Goal: Find specific page/section: Find specific page/section

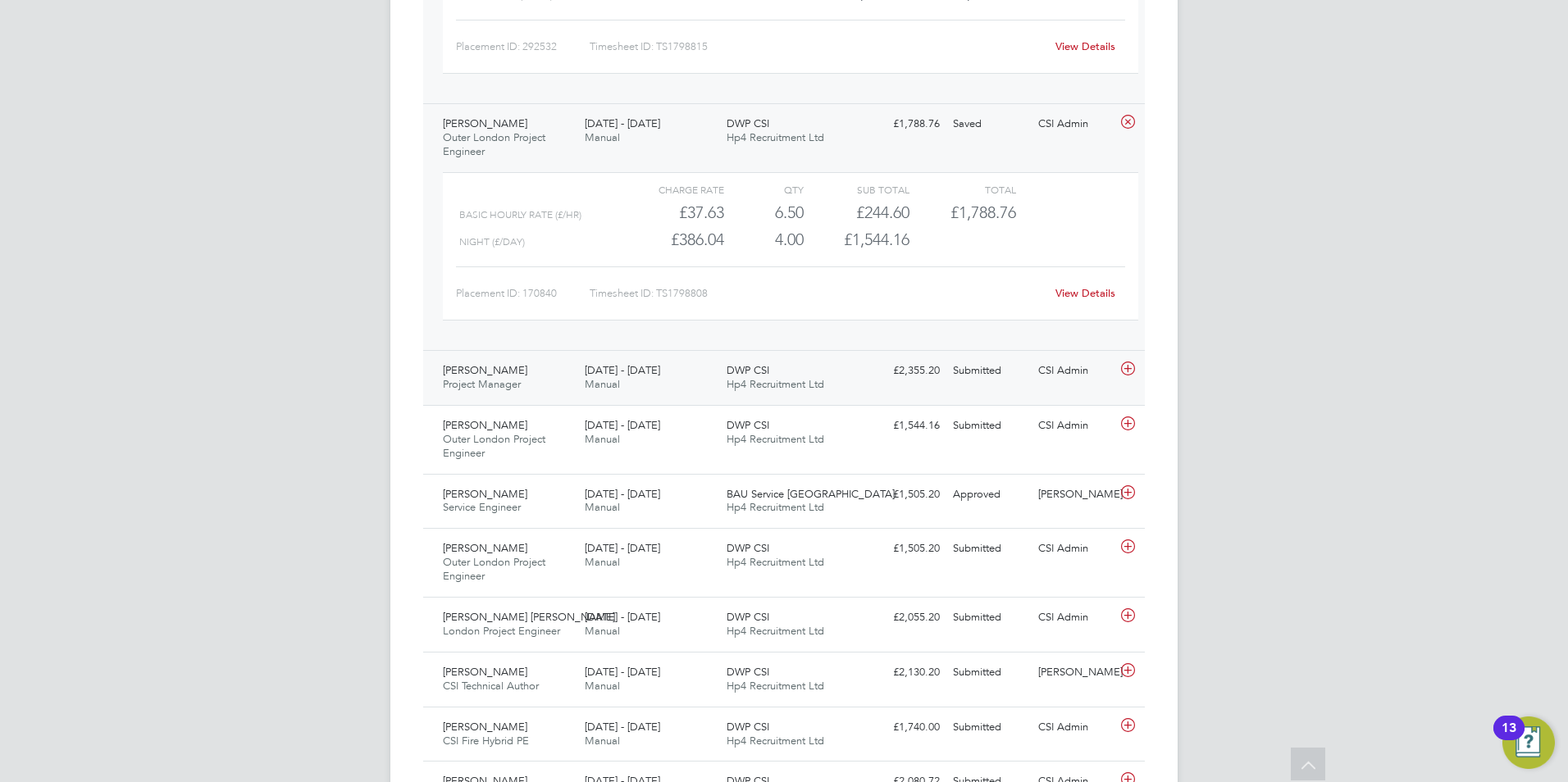
click at [450, 381] on span "Project Manager" at bounding box center [481, 385] width 78 height 14
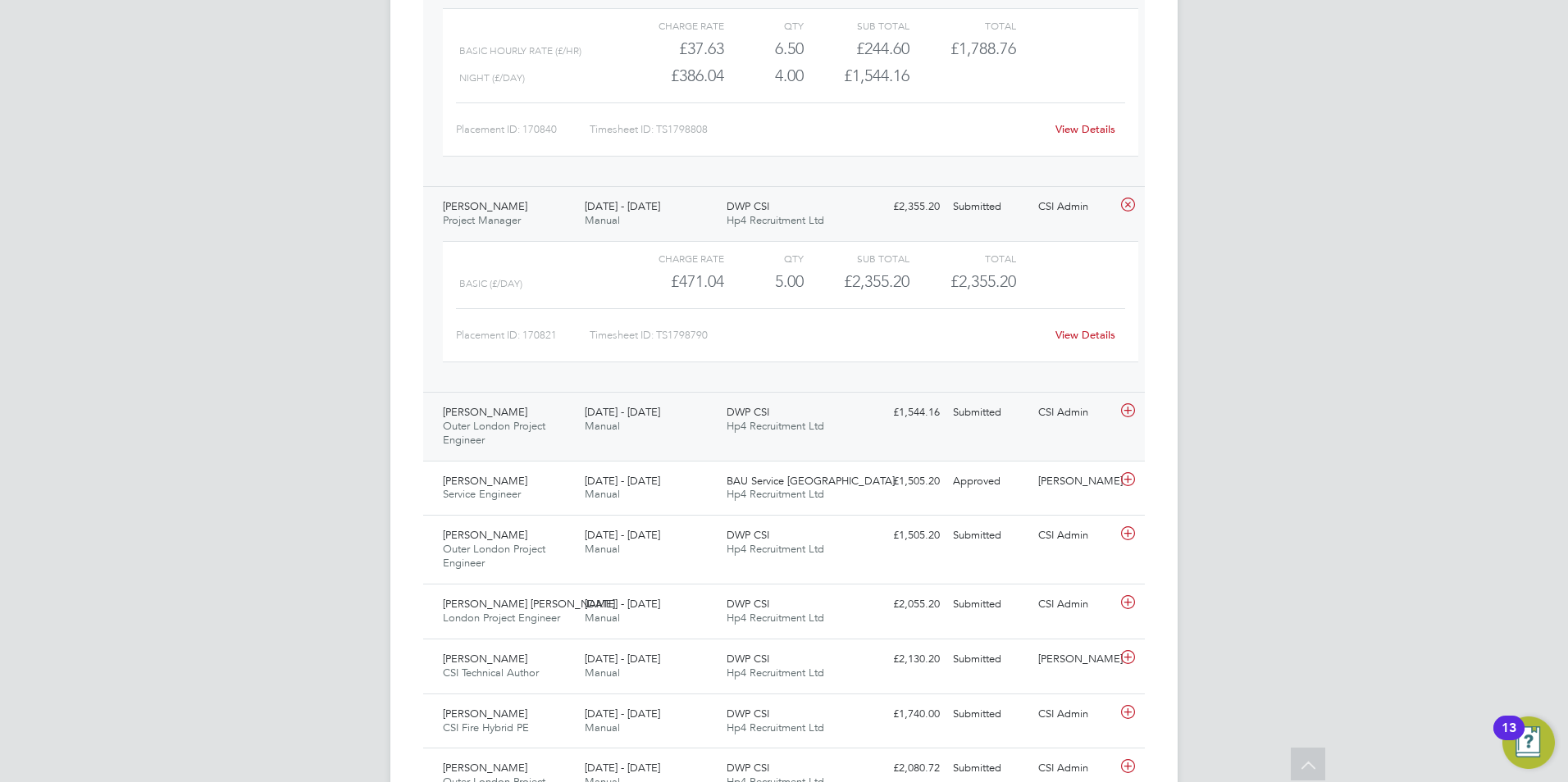
click at [524, 436] on div "David Salkeld Outer London Project Engineer 4 - 10 Aug 2025" at bounding box center [507, 426] width 142 height 55
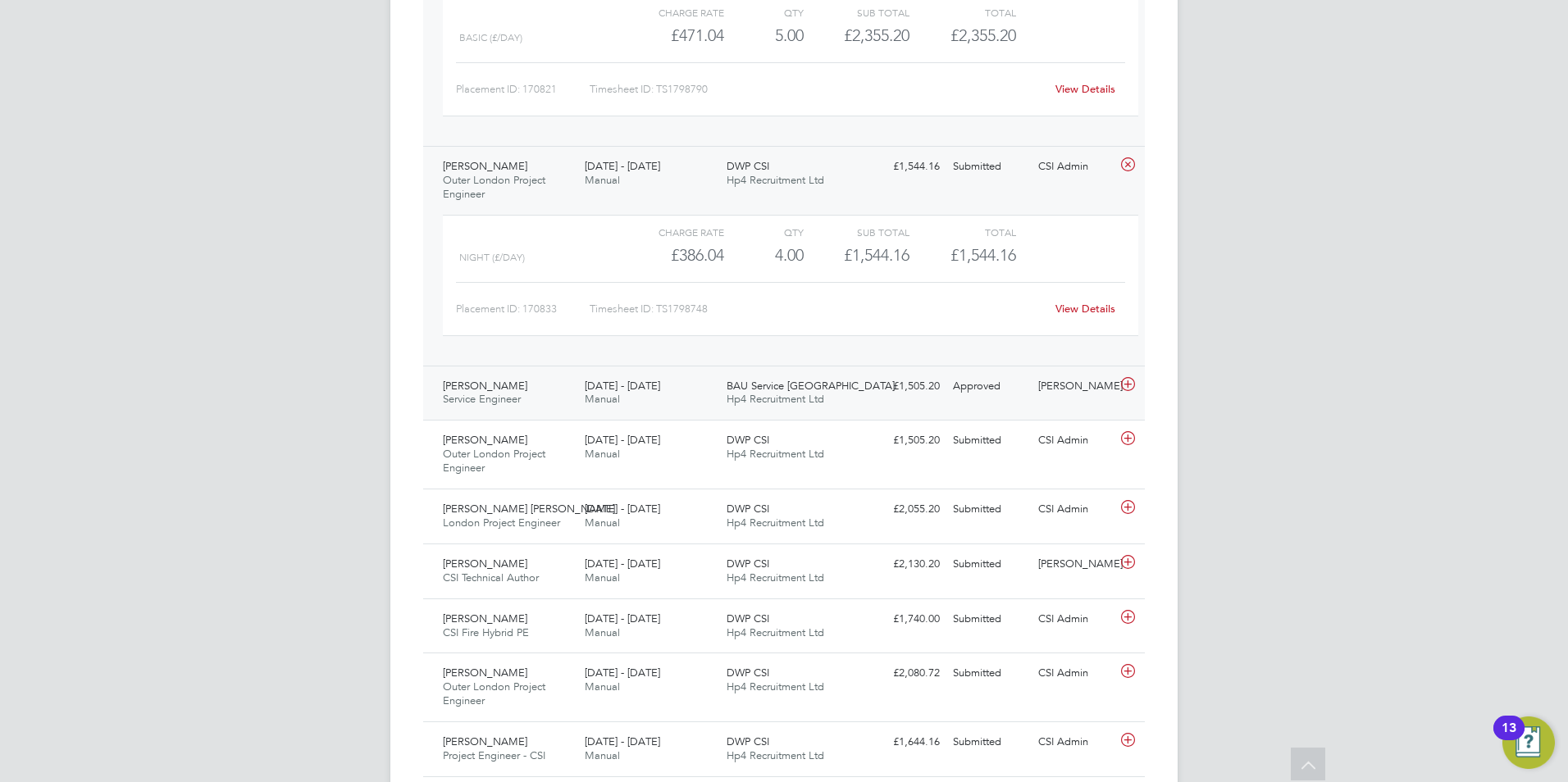
click at [506, 394] on span "Service Engineer" at bounding box center [481, 398] width 78 height 14
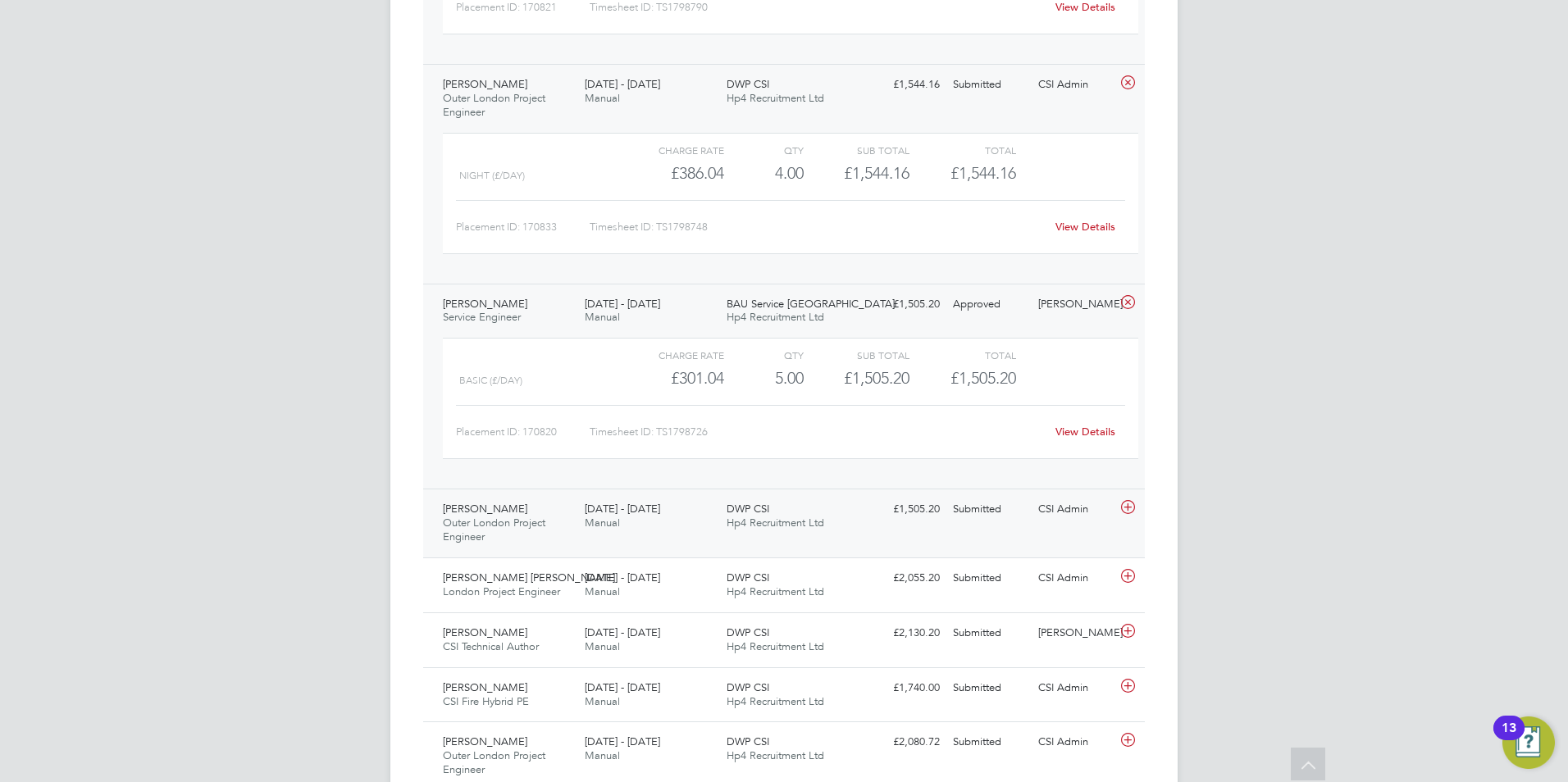
click at [489, 512] on div "Tim Fry Outer London Project Engineer 4 - 10 Aug 2025" at bounding box center [507, 523] width 142 height 55
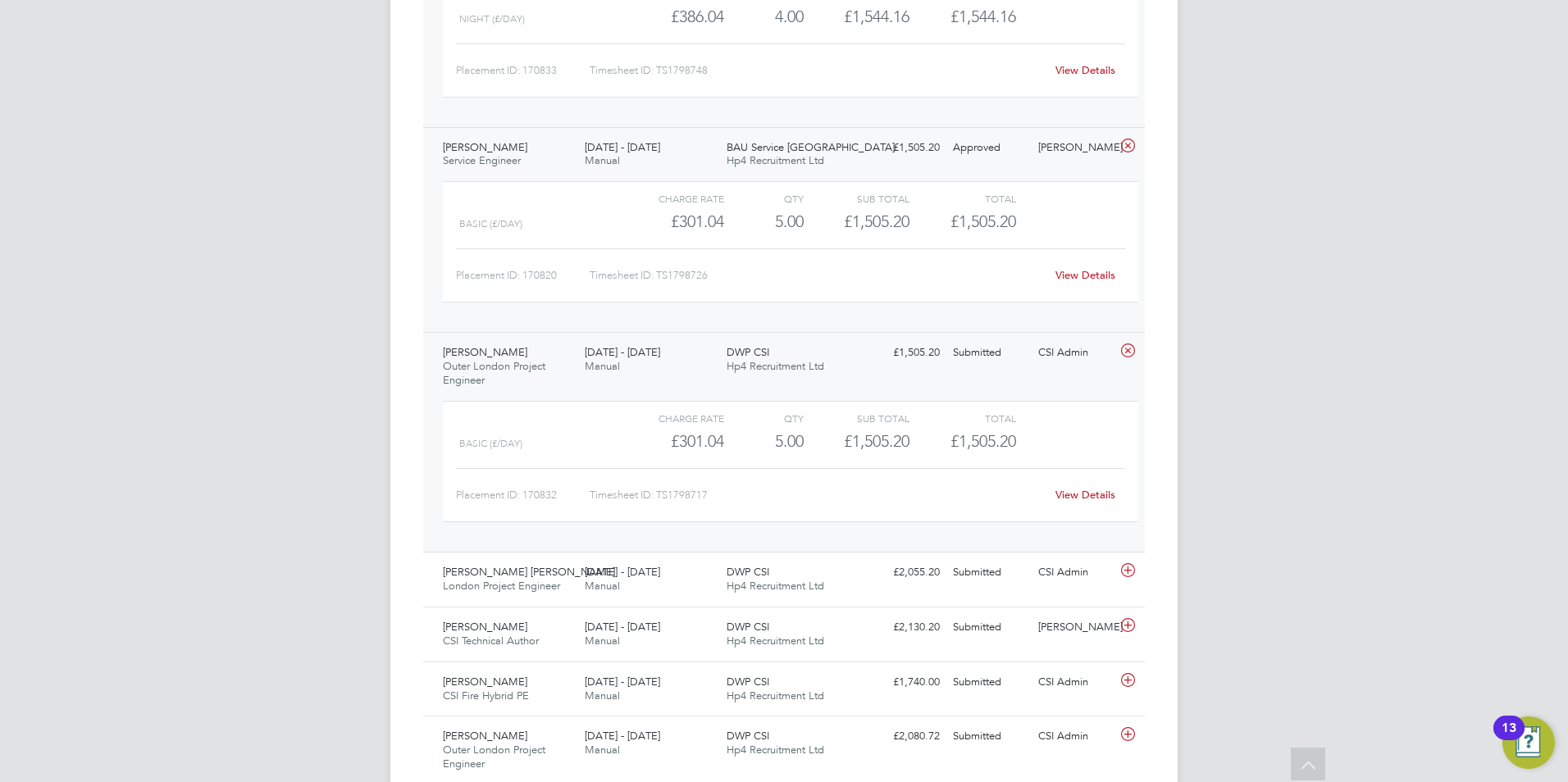
scroll to position [4018, 0]
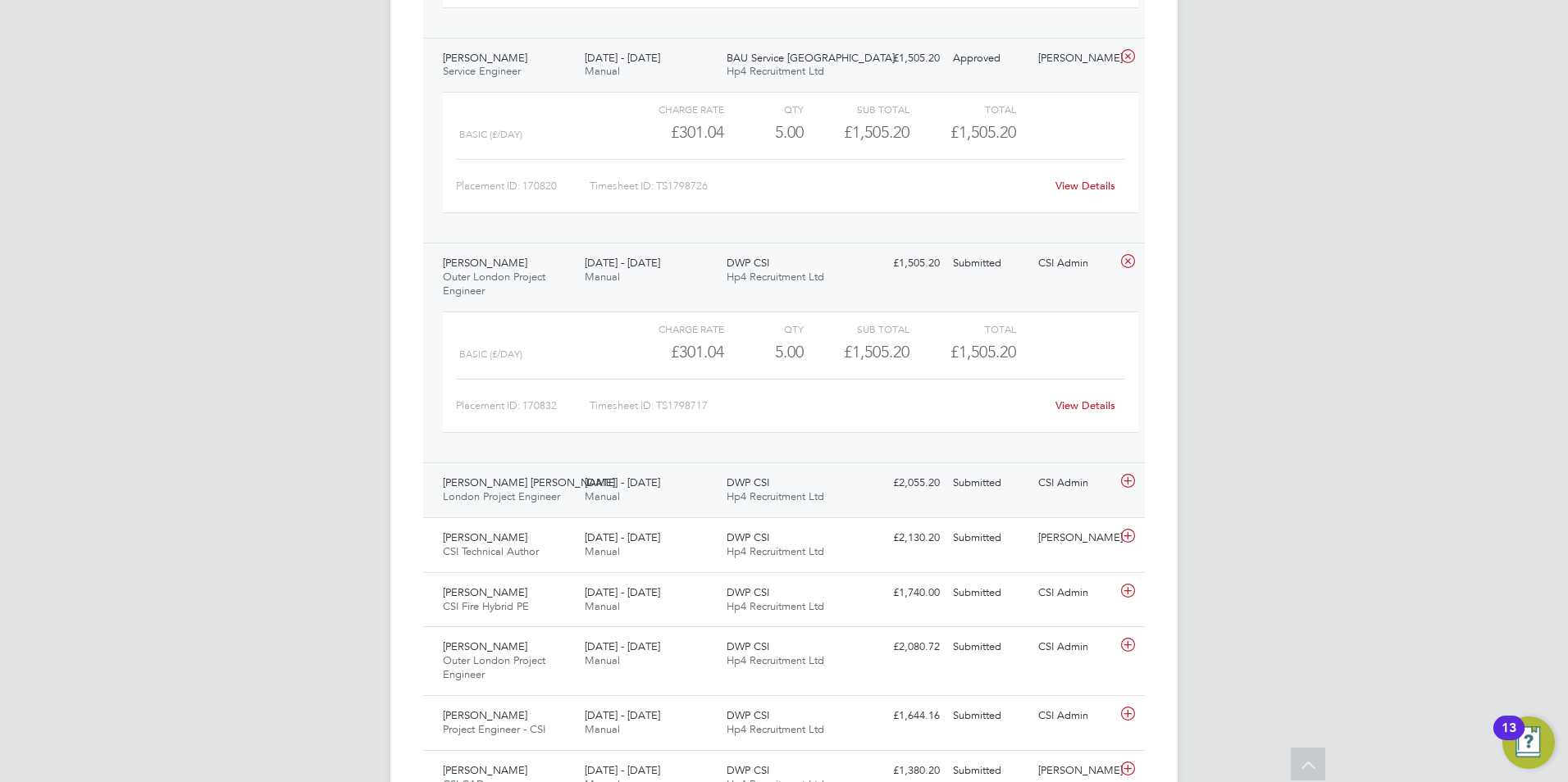
click at [489, 484] on span "Austen Hine" at bounding box center [528, 482] width 172 height 14
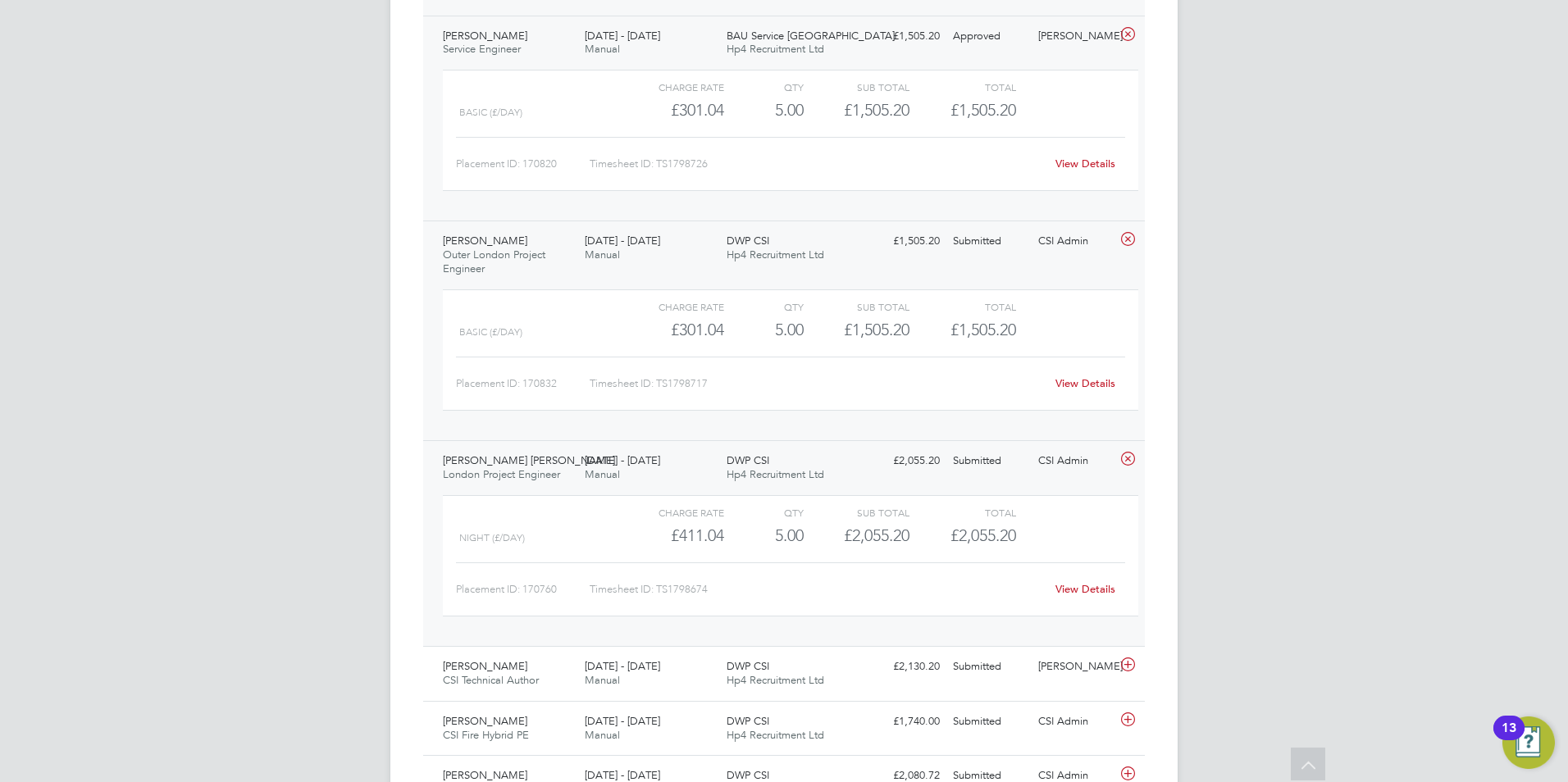
scroll to position [4182, 0]
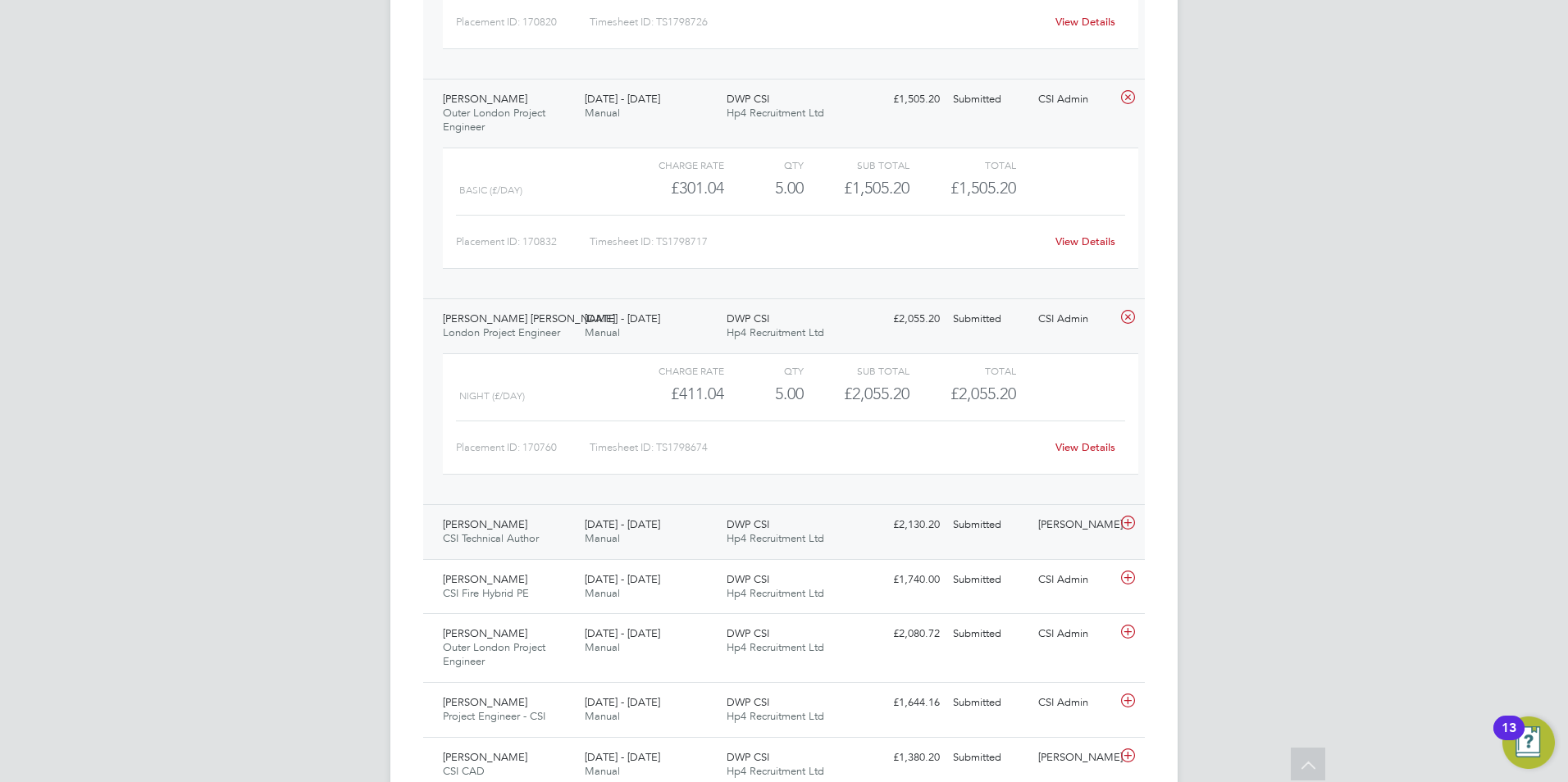
click at [515, 524] on div "Chris Morgan CSI Technical Author 4 - 10 Aug 2025" at bounding box center [507, 531] width 142 height 41
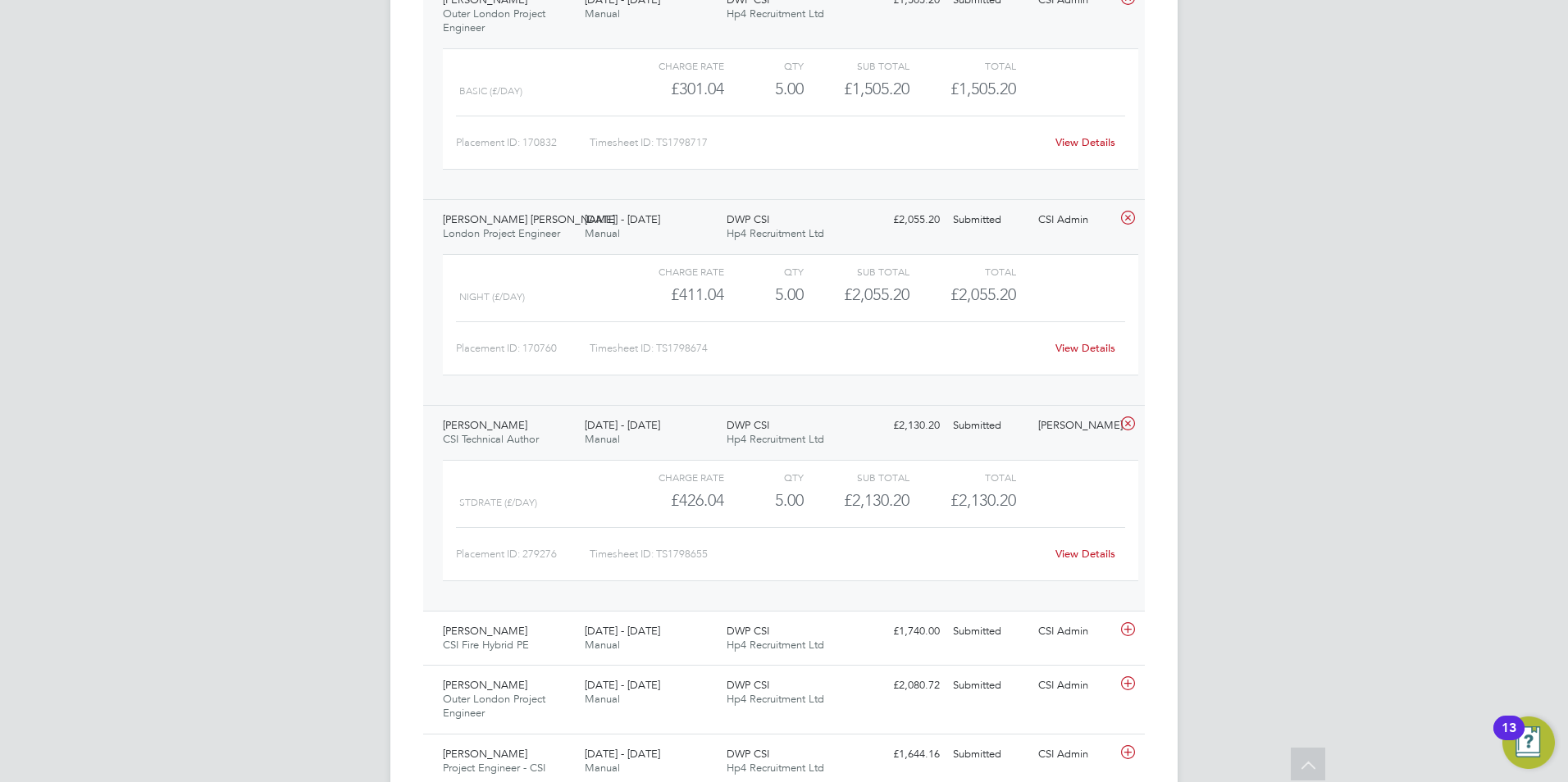
scroll to position [4427, 0]
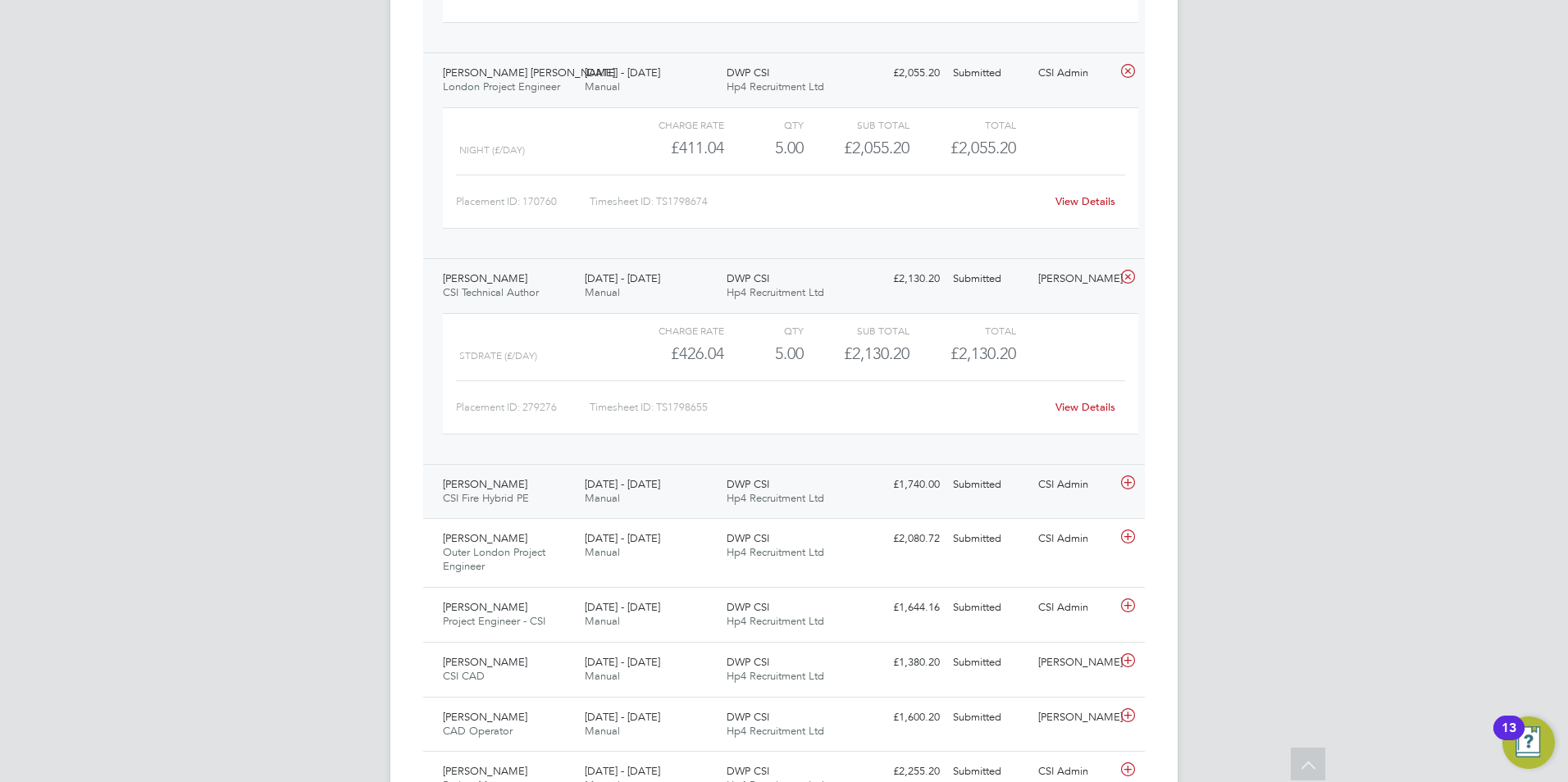
click at [521, 491] on span "CSI Fire Hybrid PE" at bounding box center [485, 498] width 86 height 14
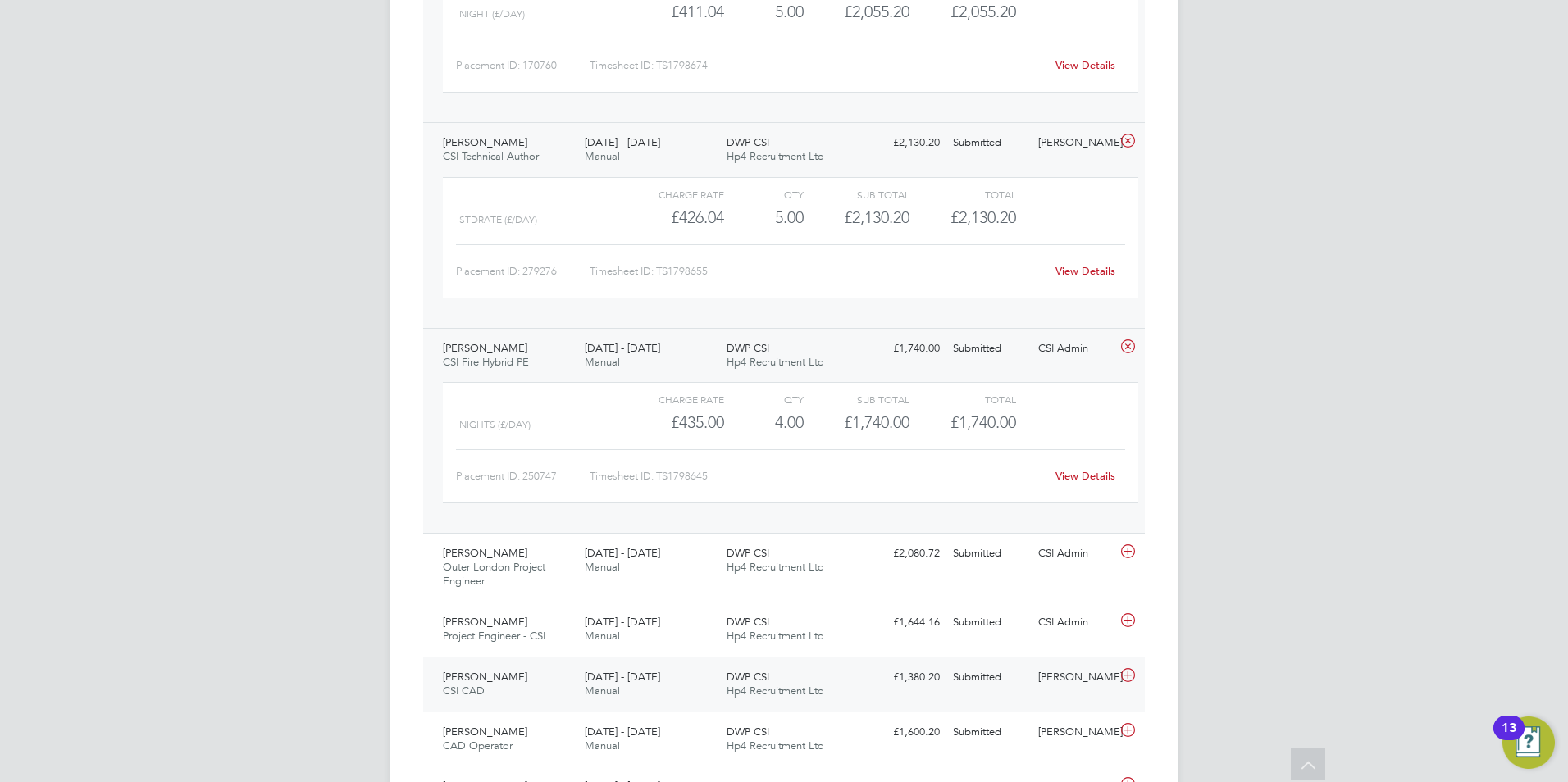
scroll to position [4674, 0]
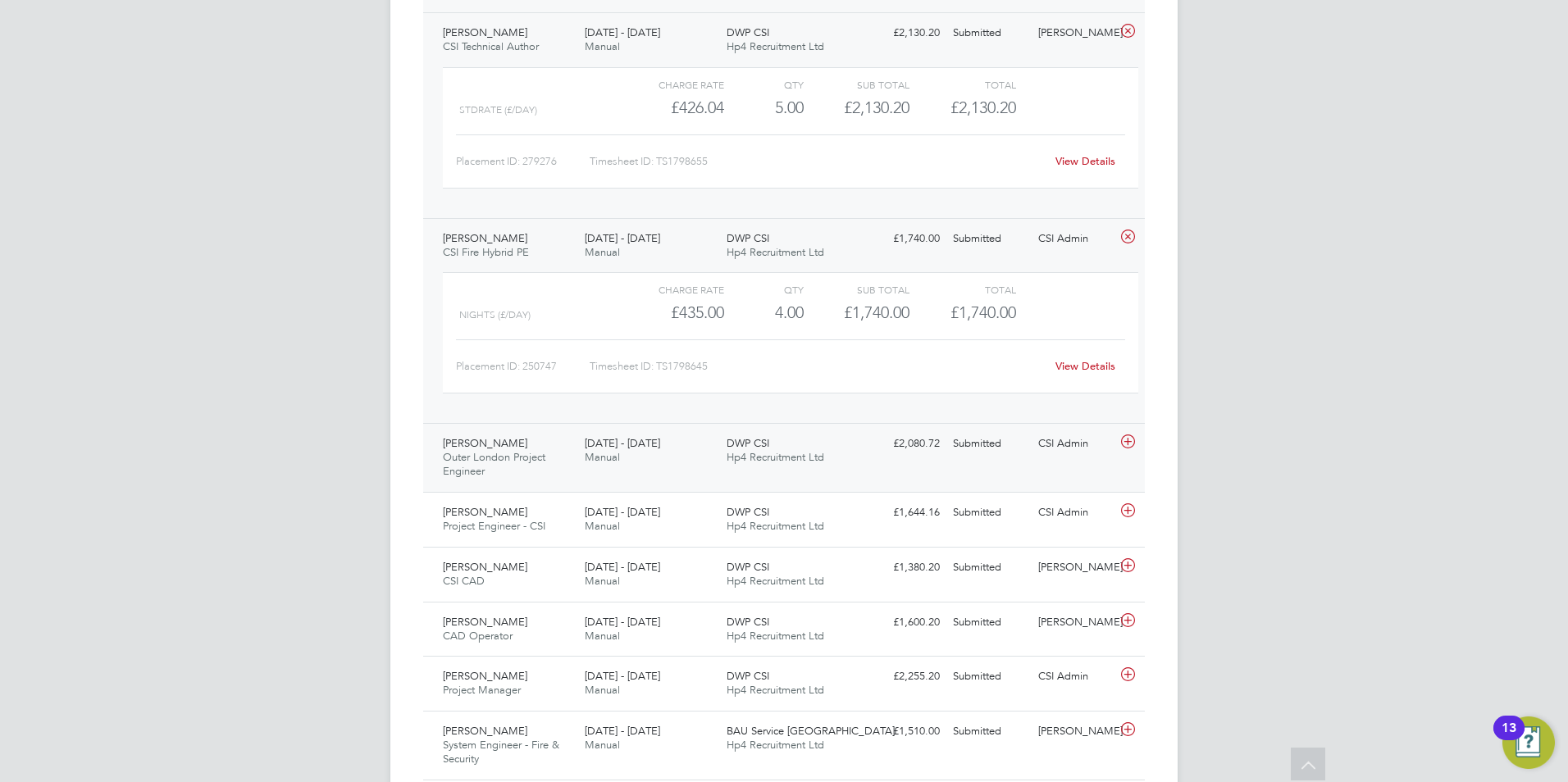
click at [523, 451] on span "Outer London Project Engineer" at bounding box center [493, 464] width 103 height 28
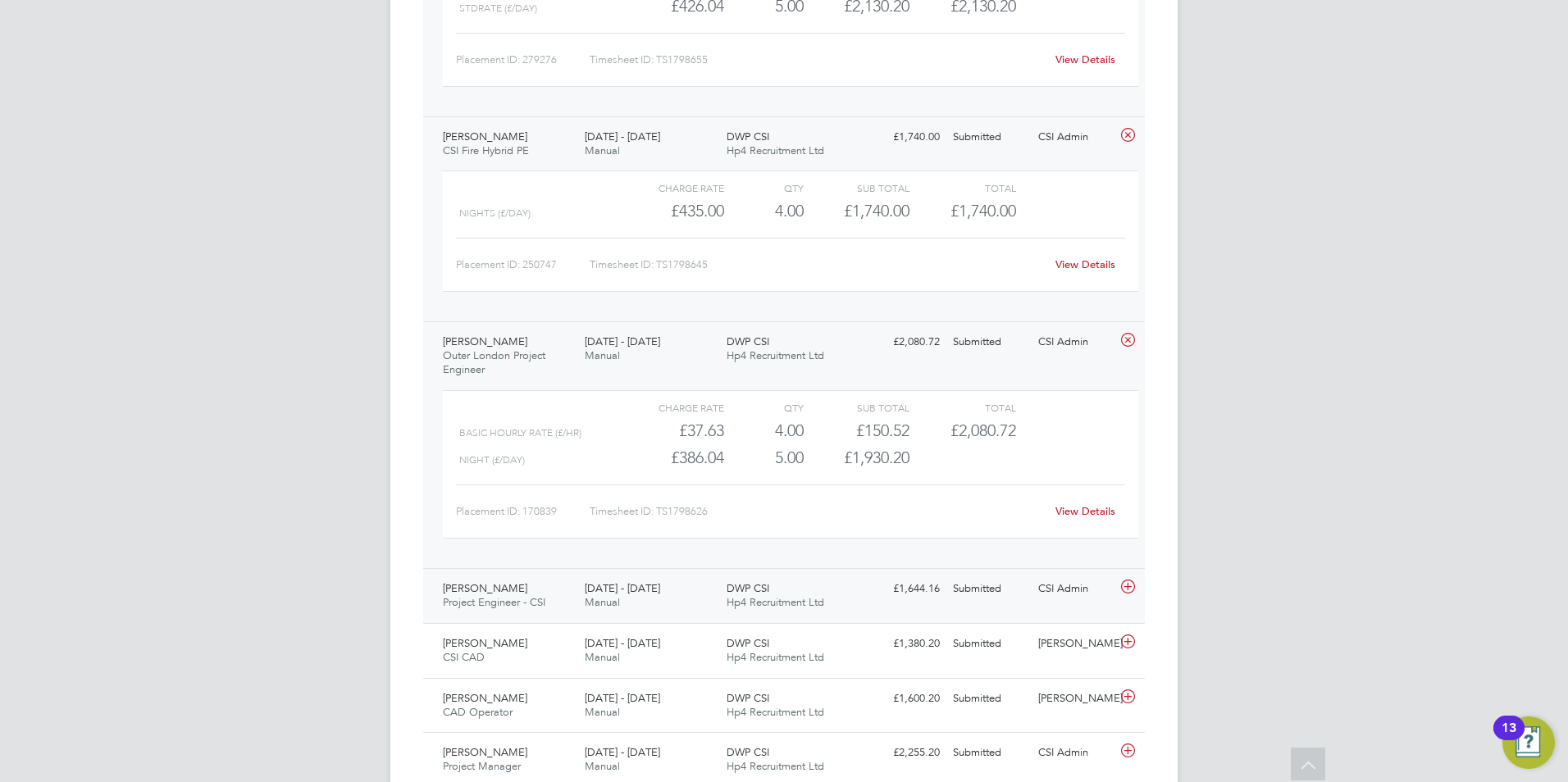
scroll to position [4920, 0]
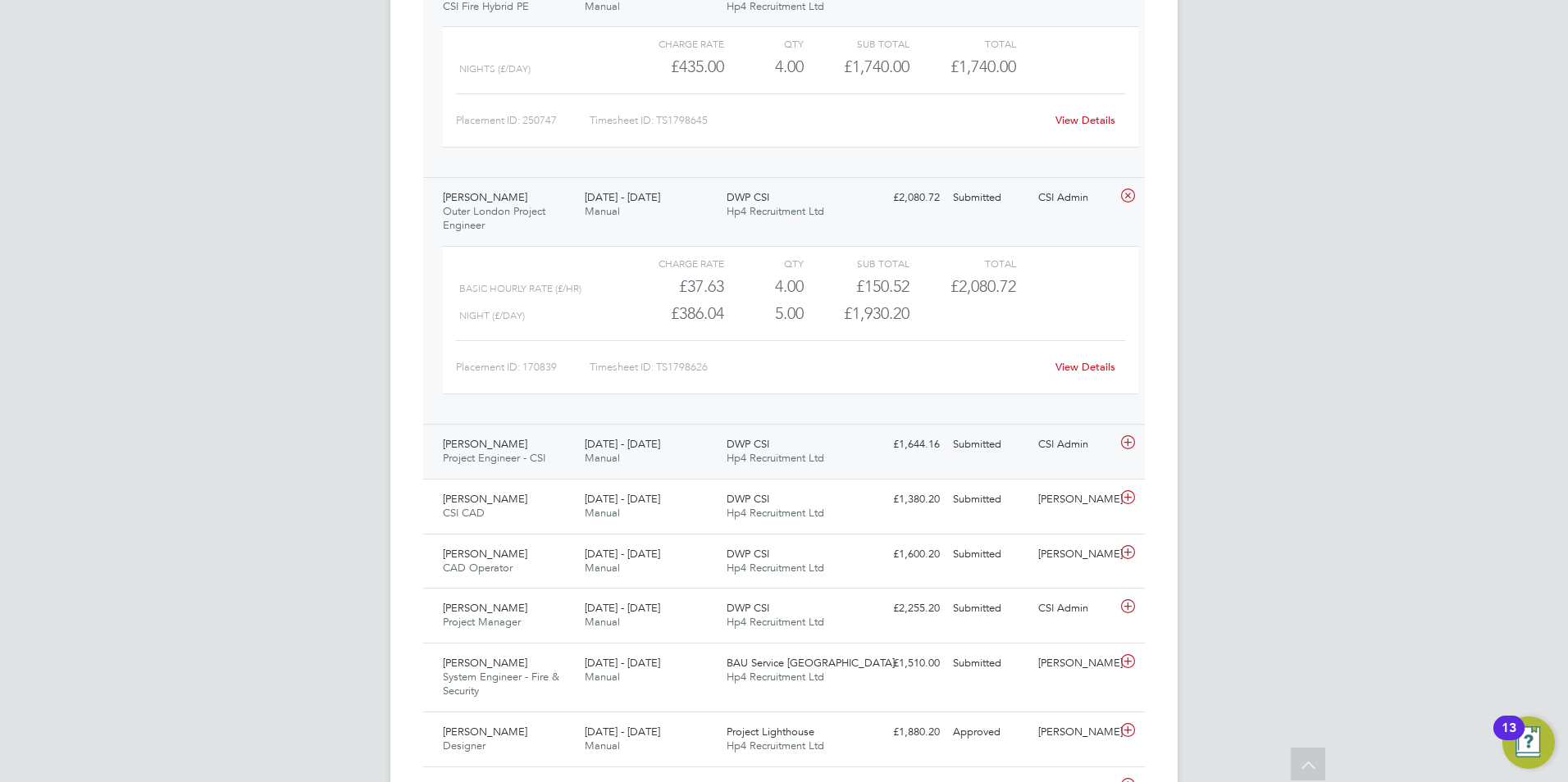
click at [524, 451] on span "Project Engineer - CSI" at bounding box center [493, 458] width 103 height 14
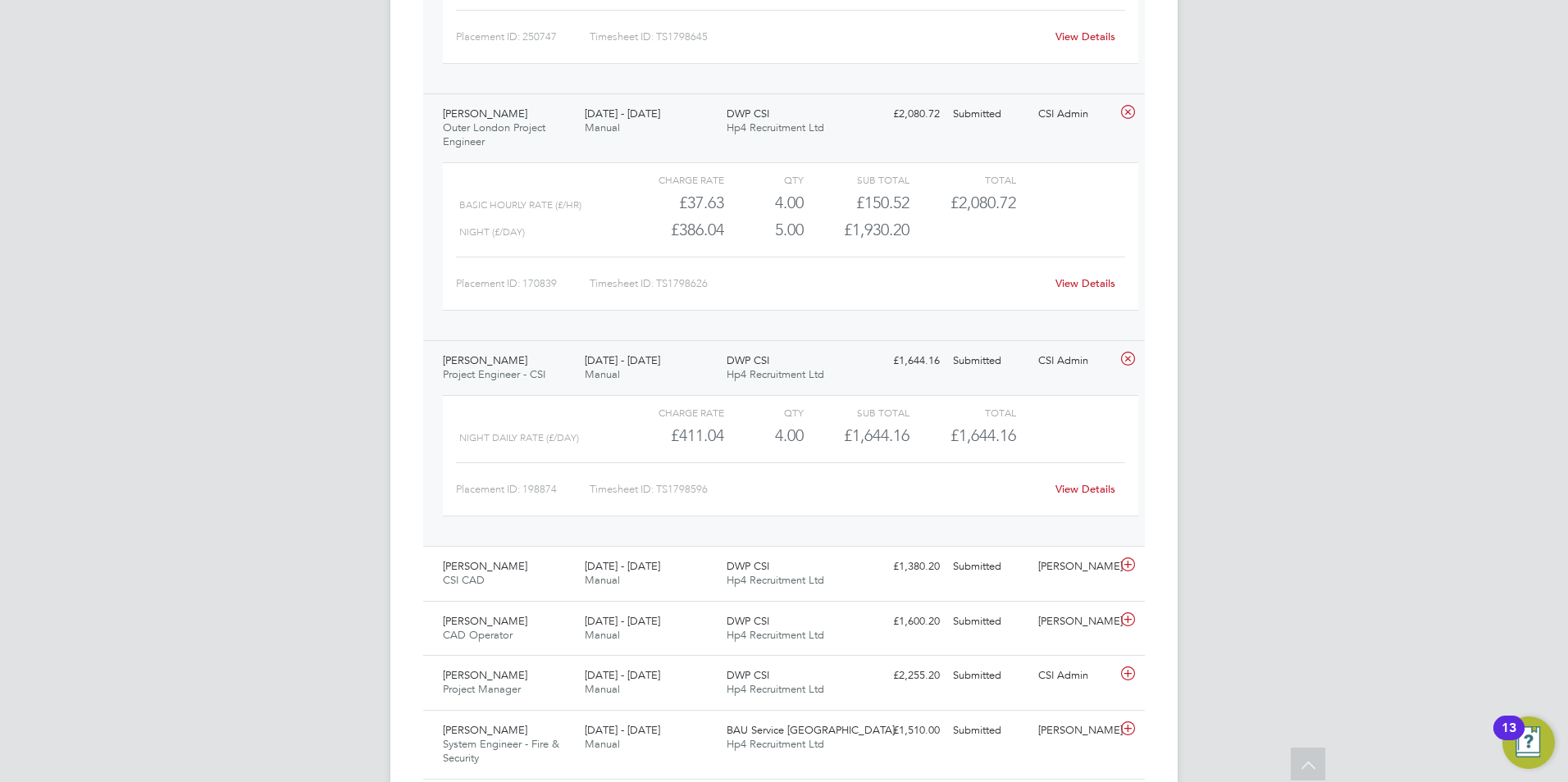
scroll to position [5083, 0]
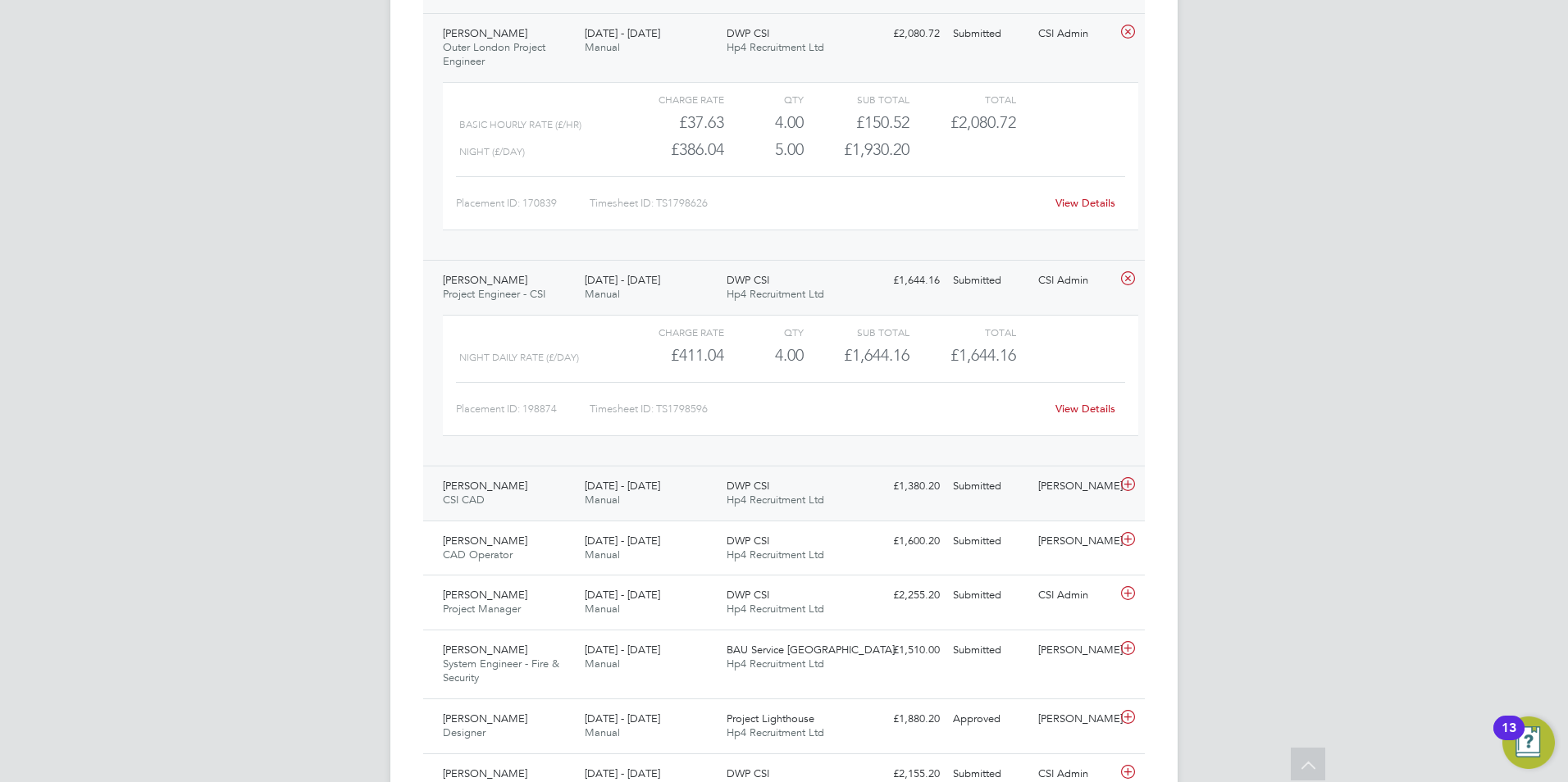
click at [514, 485] on div "Daniel Allerton CSI CAD 4 - 10 Aug 2025" at bounding box center [507, 493] width 142 height 41
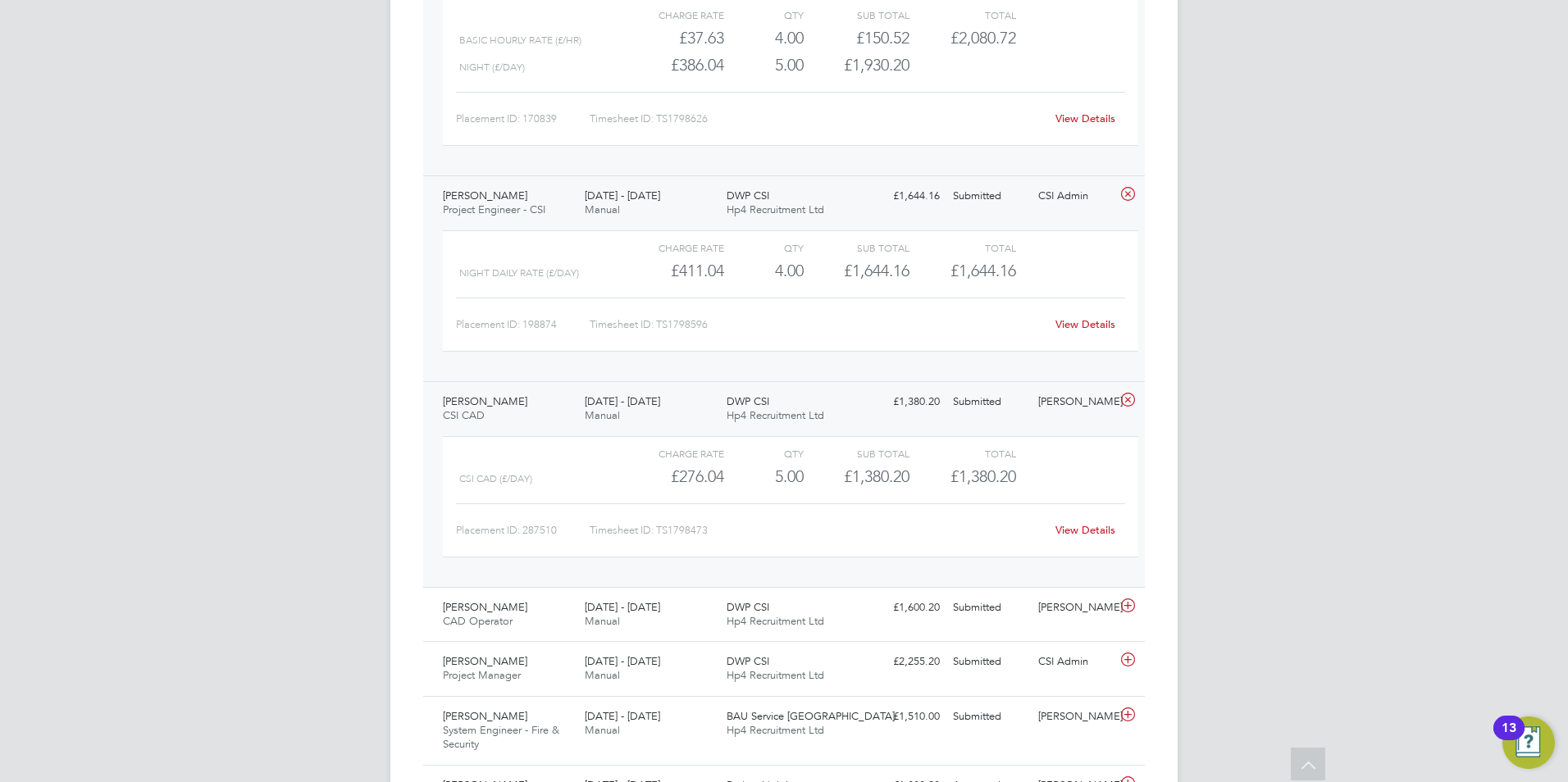
scroll to position [5247, 0]
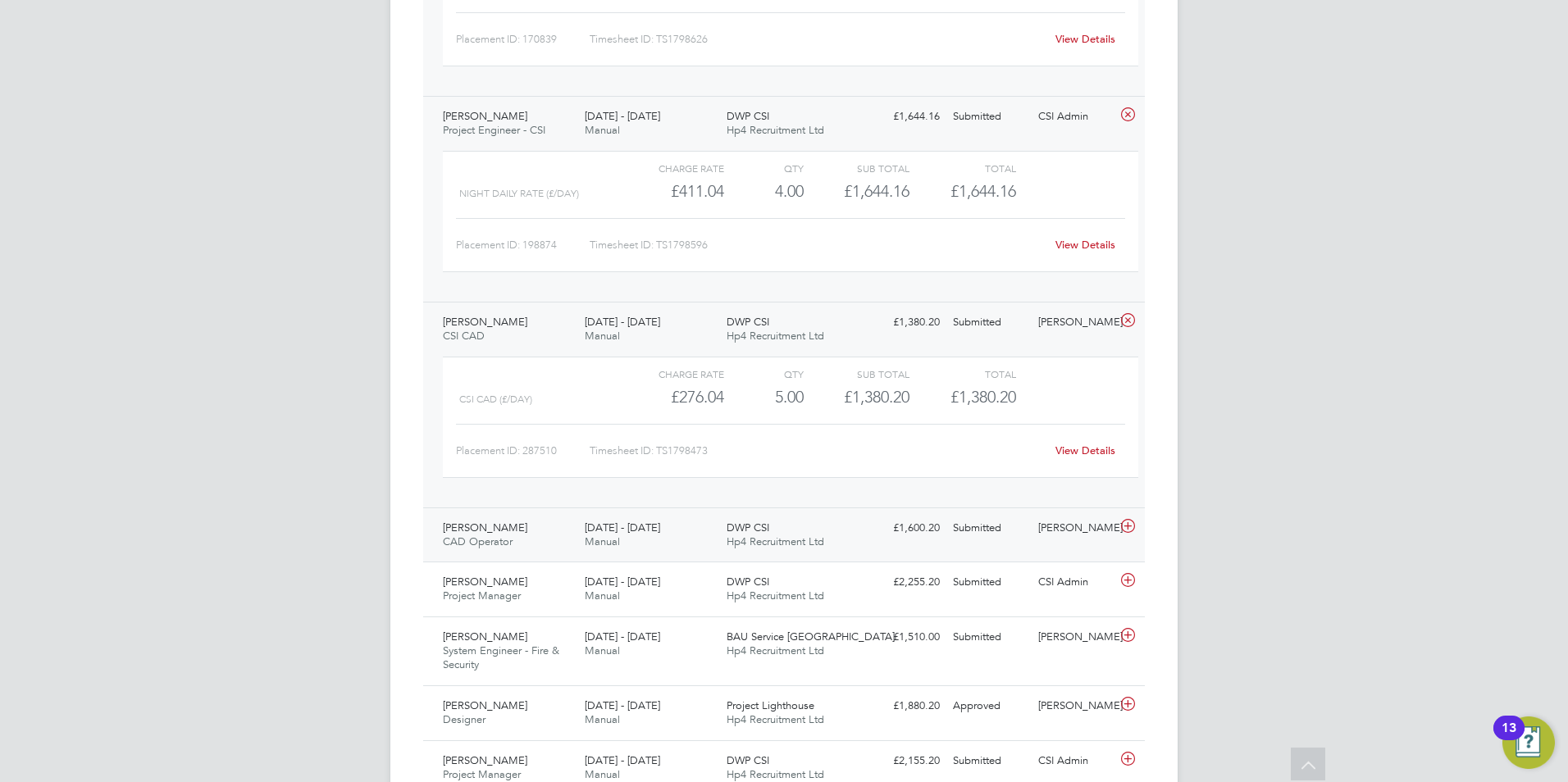
click at [522, 525] on div "Conor Dunford CAD Operator 4 - 10 Aug 2025" at bounding box center [507, 535] width 142 height 41
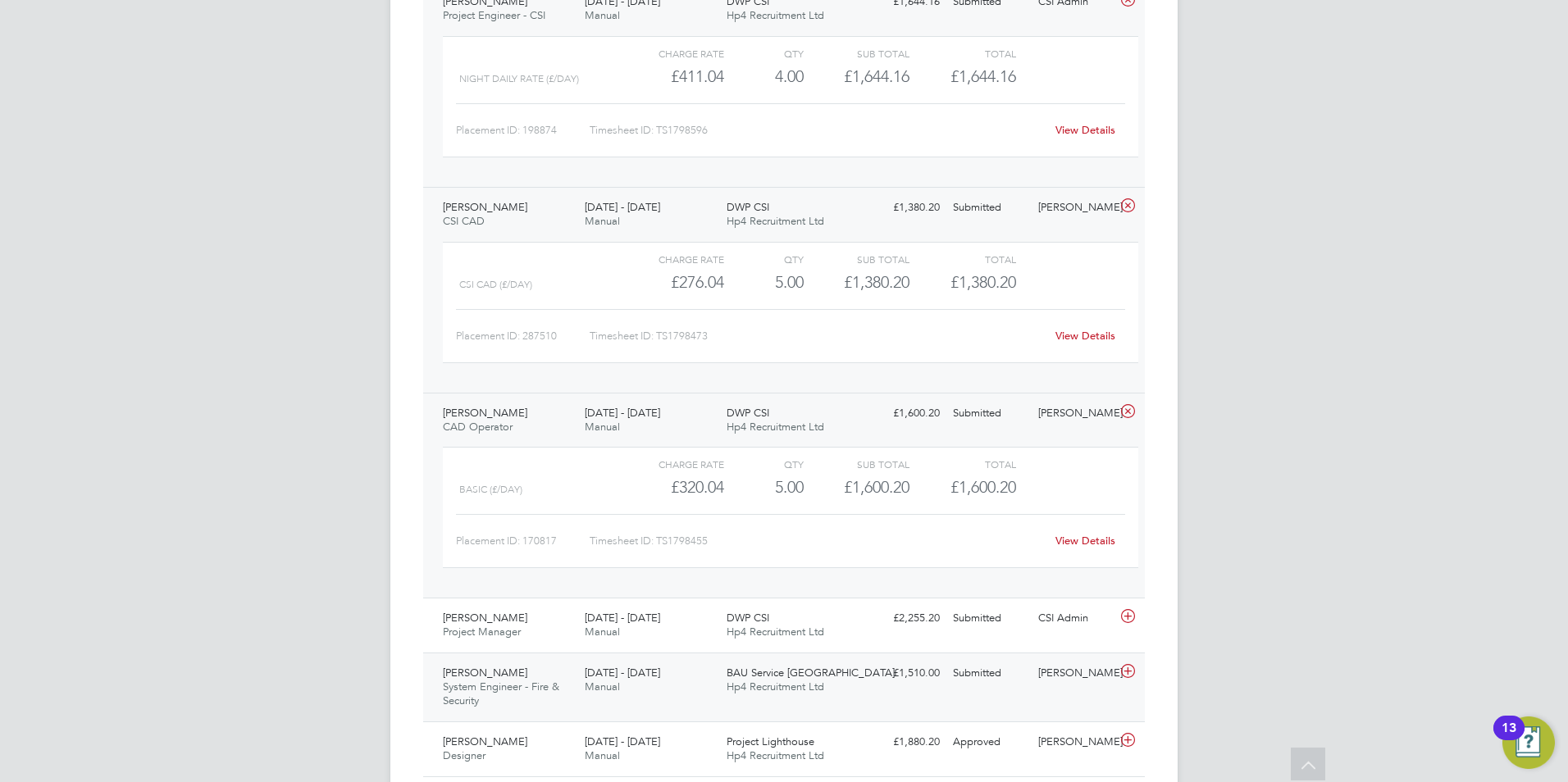
scroll to position [5520, 0]
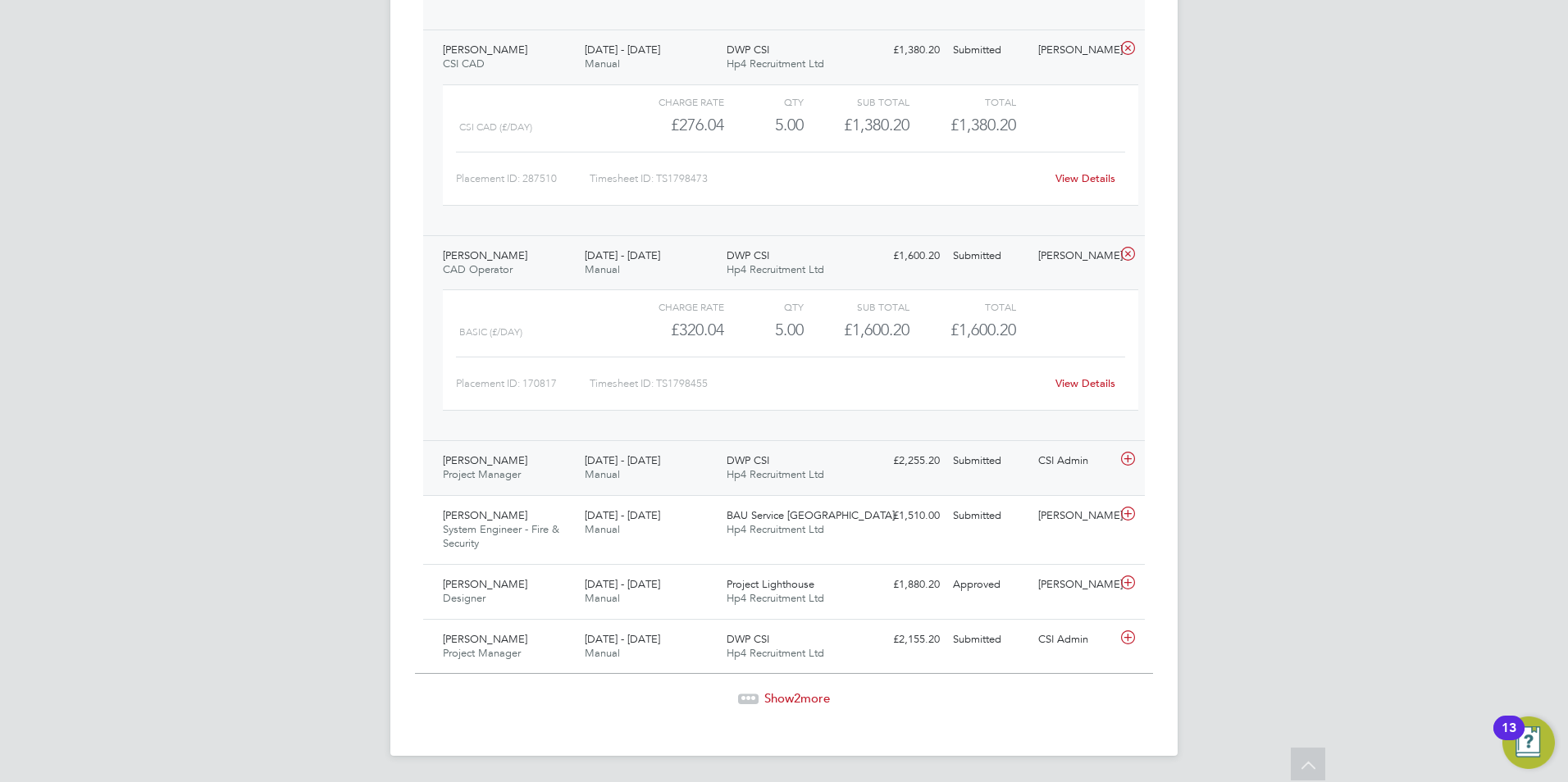
click at [515, 455] on div "Marc Keig Project Manager 4 - 10 Aug 2025" at bounding box center [507, 467] width 142 height 41
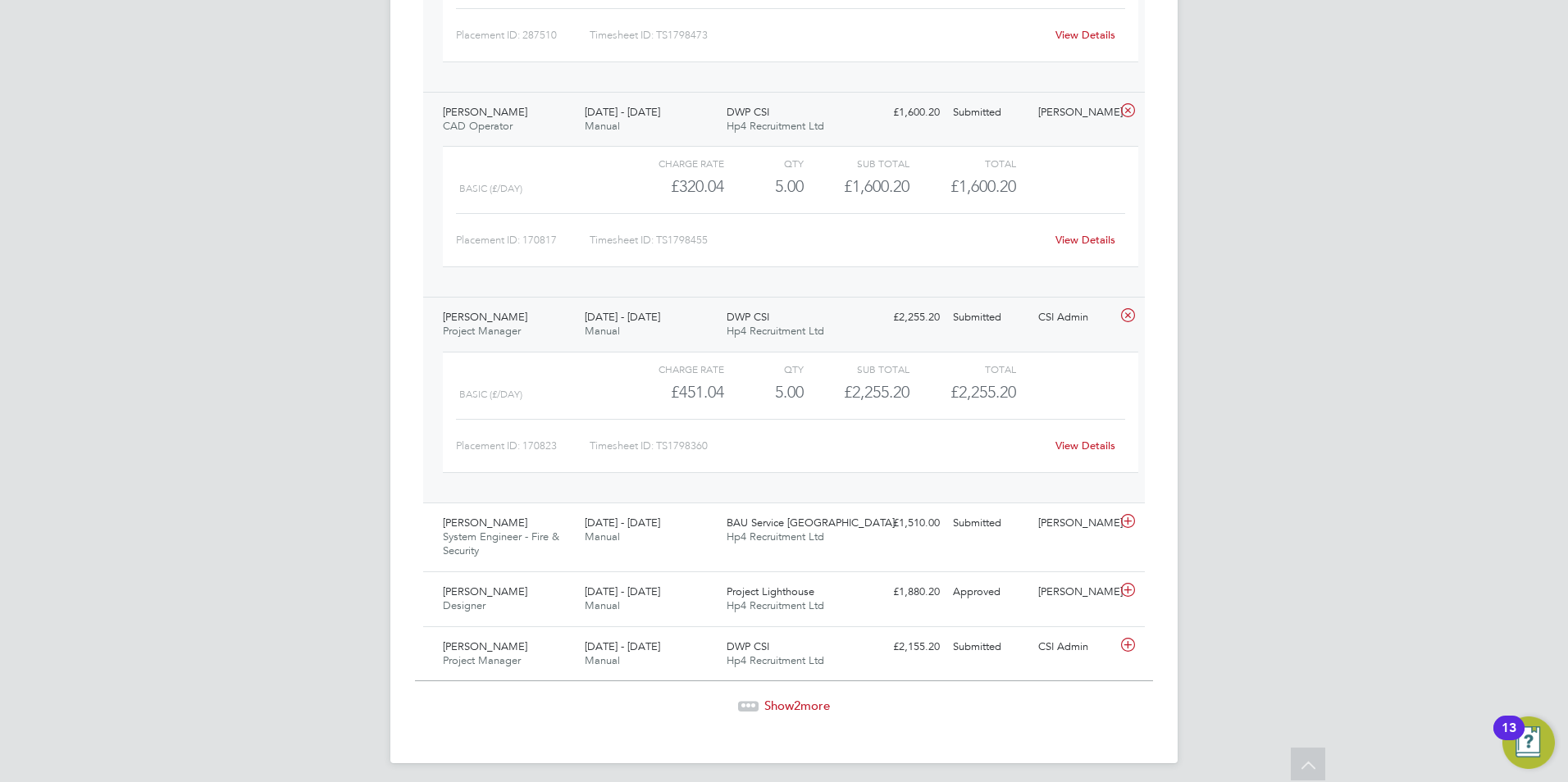
scroll to position [5671, 0]
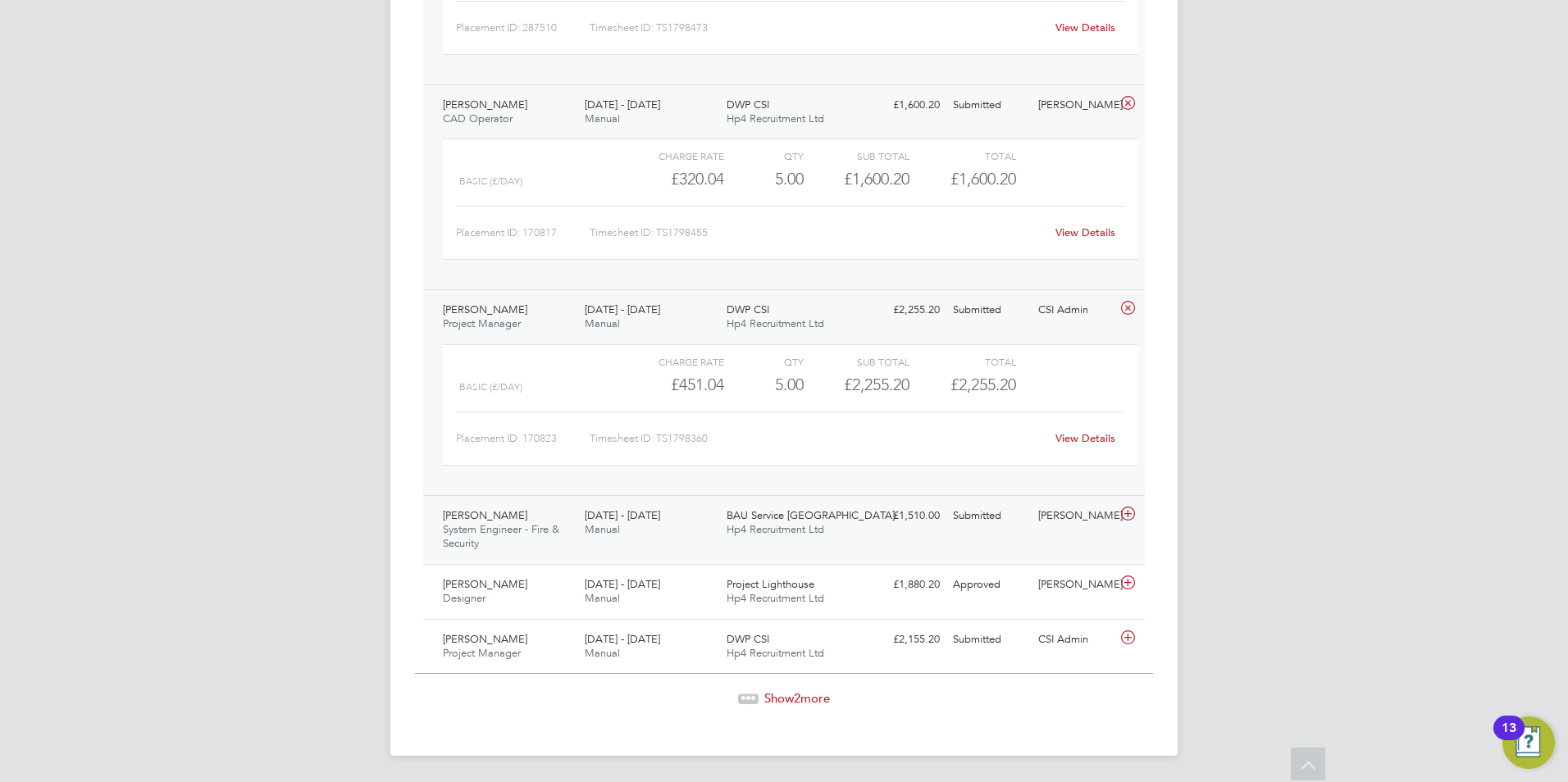
click at [513, 523] on span "System Engineer - Fire & Security" at bounding box center [500, 536] width 117 height 28
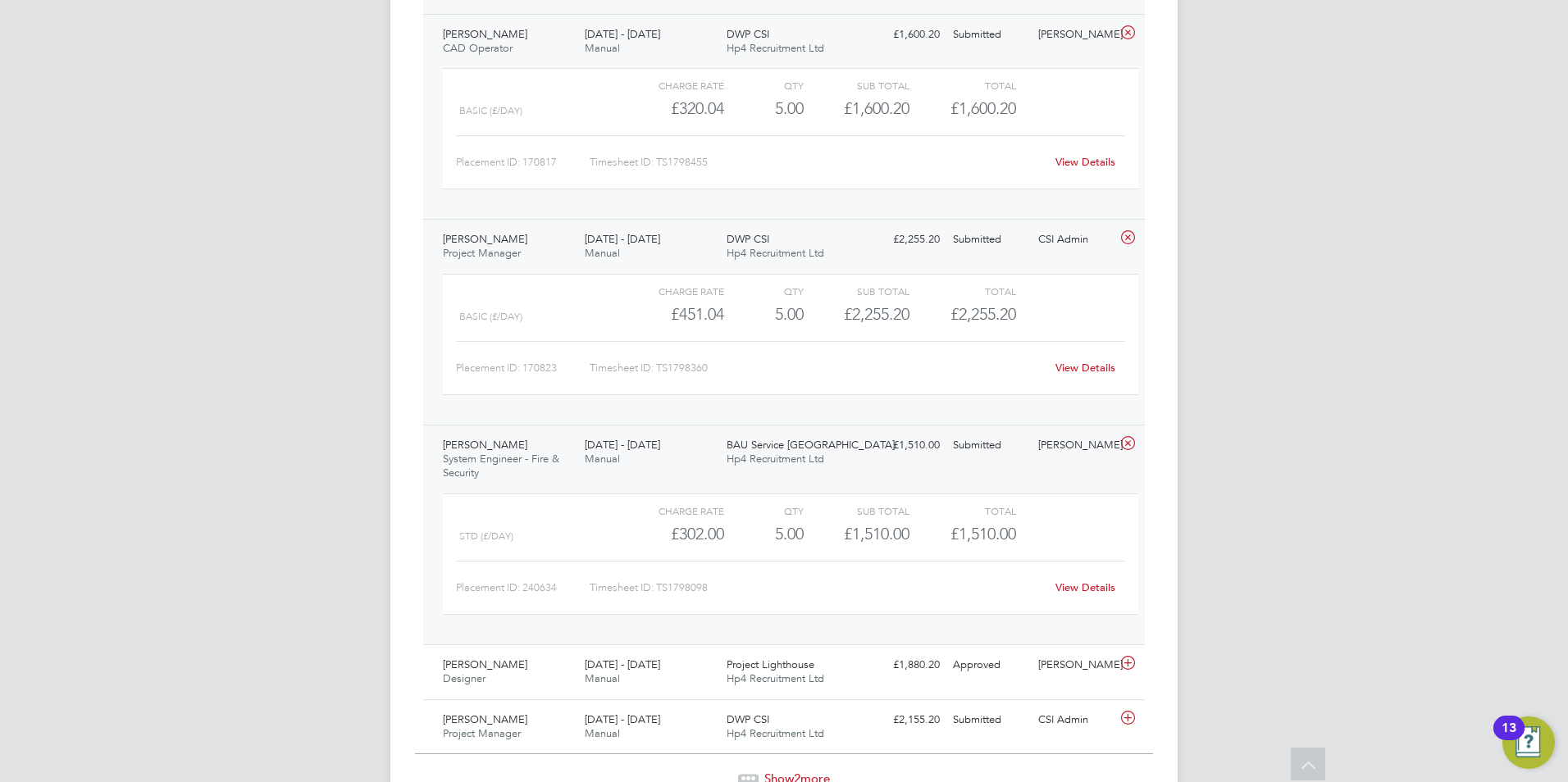
scroll to position [5822, 0]
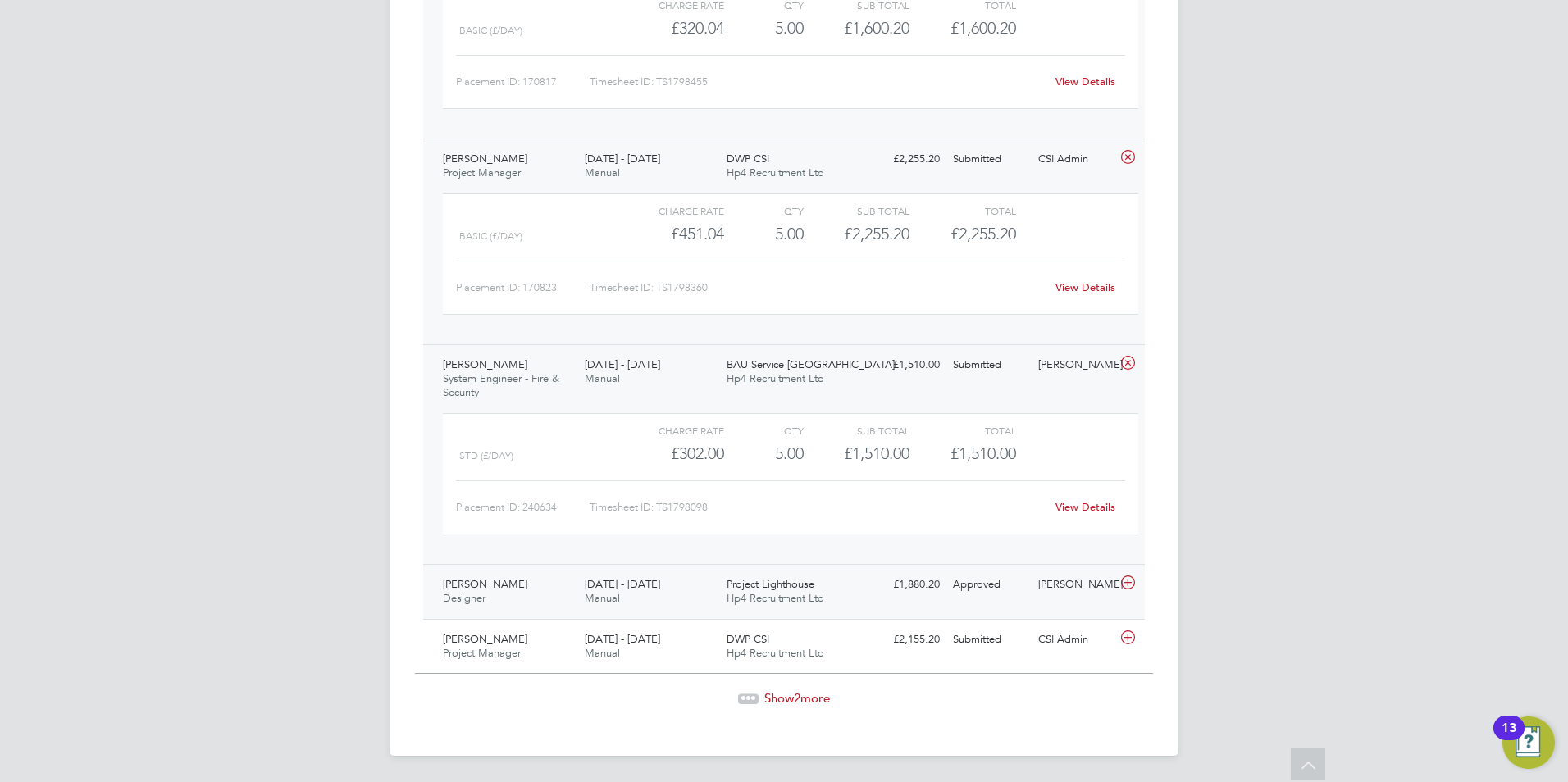
click at [493, 598] on div "Edward Hayden Designer 4 - 10 Aug 2025" at bounding box center [507, 591] width 142 height 41
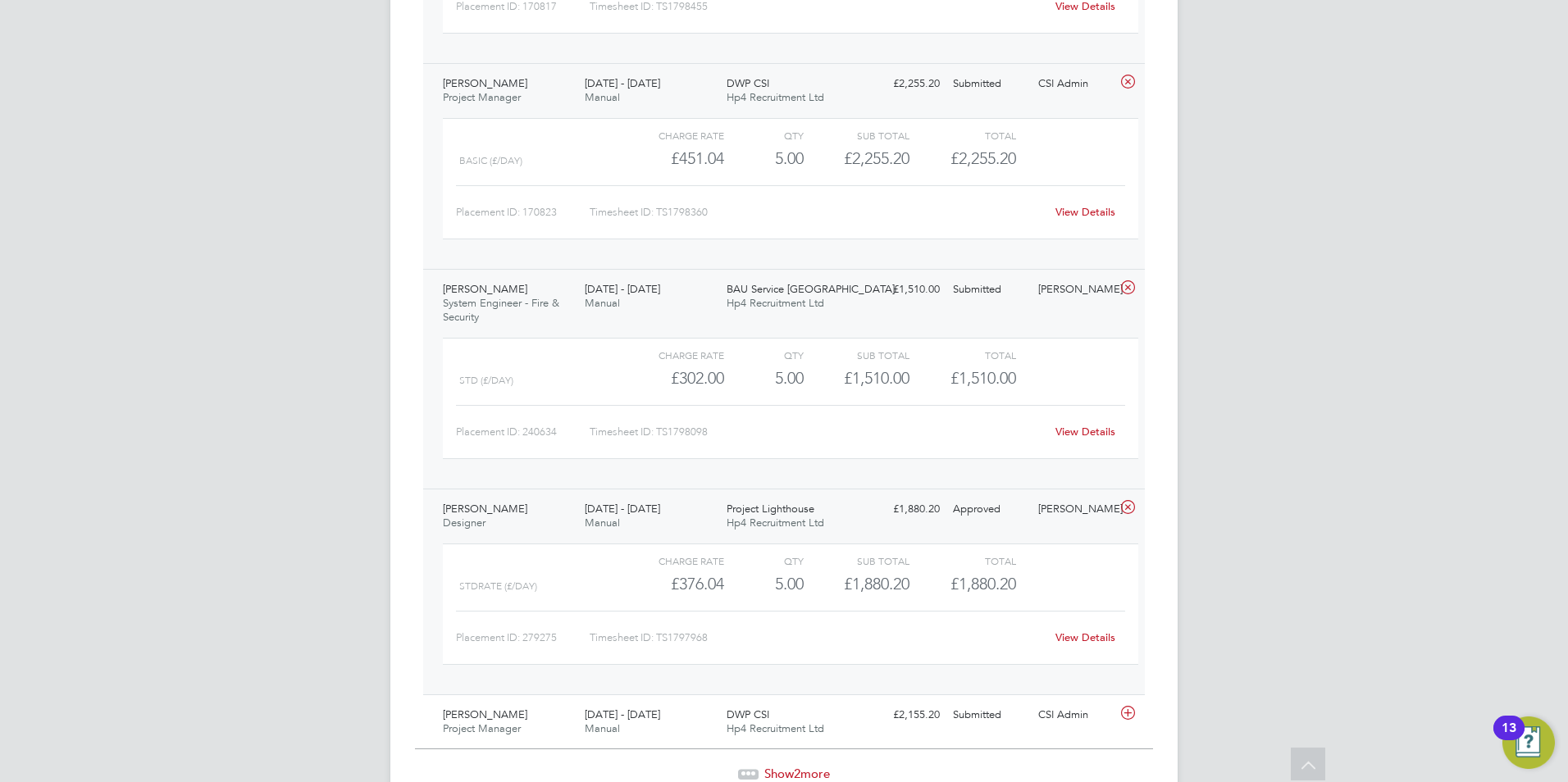
scroll to position [5972, 0]
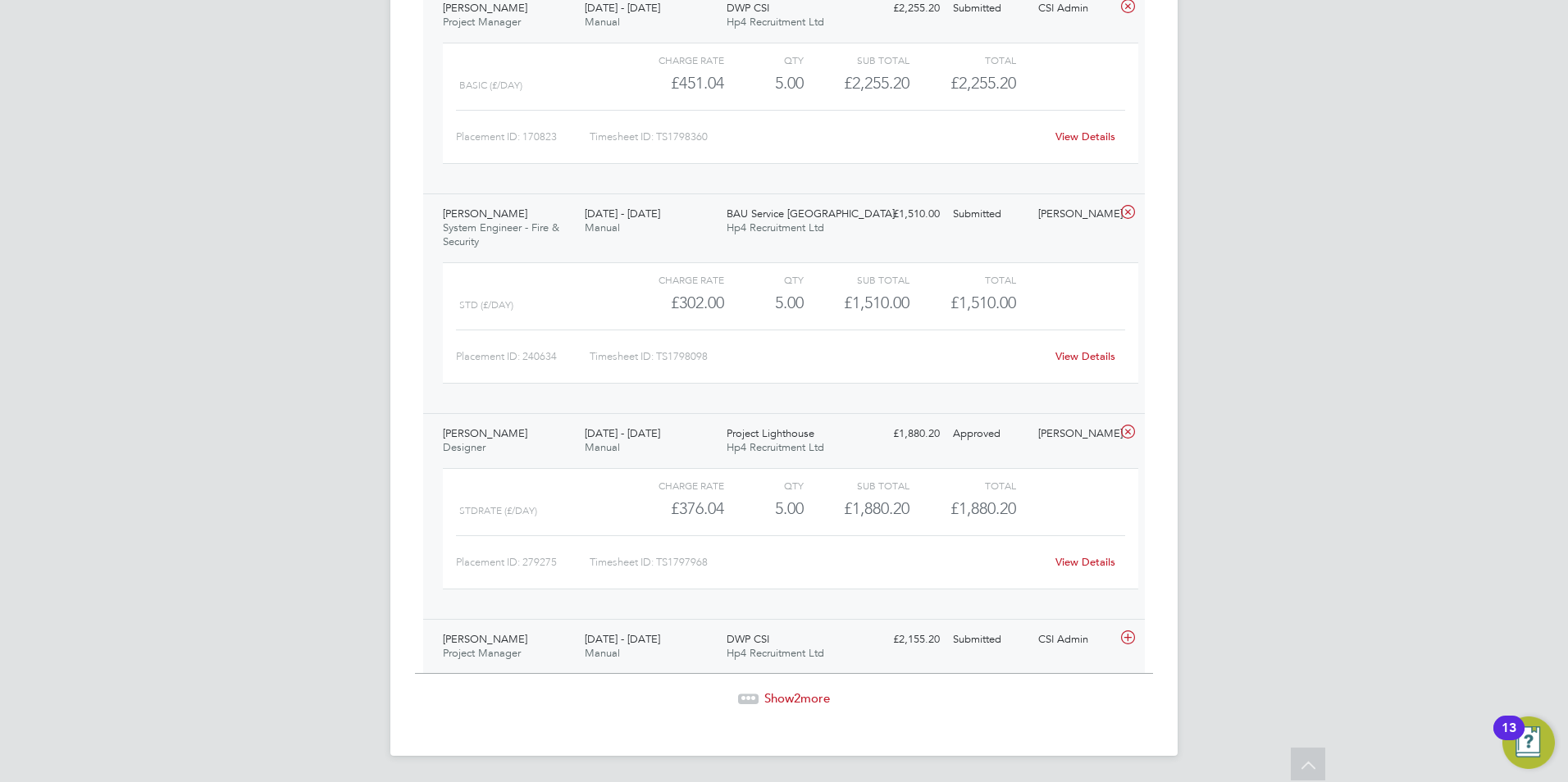
click at [496, 639] on span "Carl Godwin" at bounding box center [484, 639] width 85 height 14
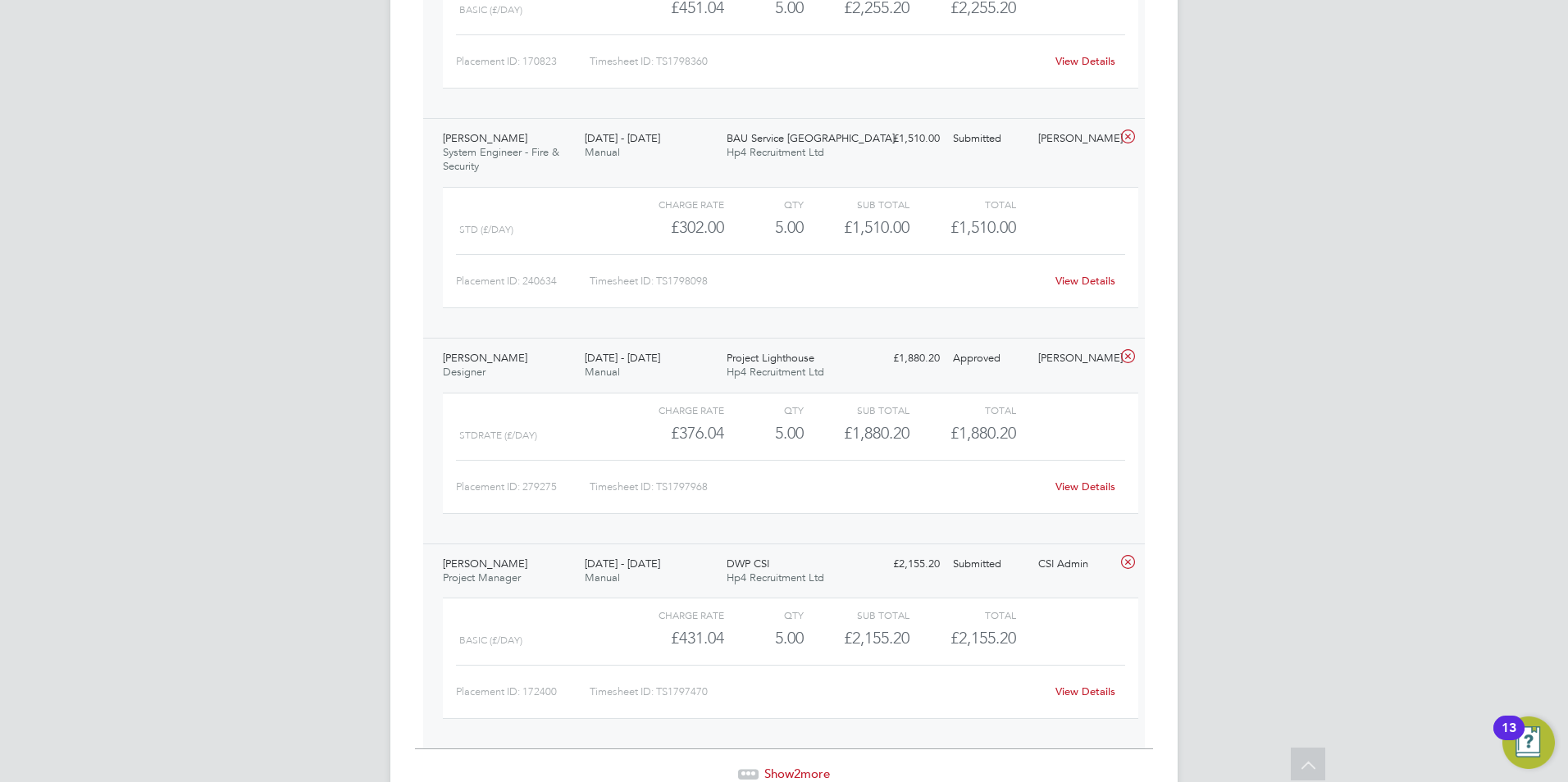
scroll to position [6123, 0]
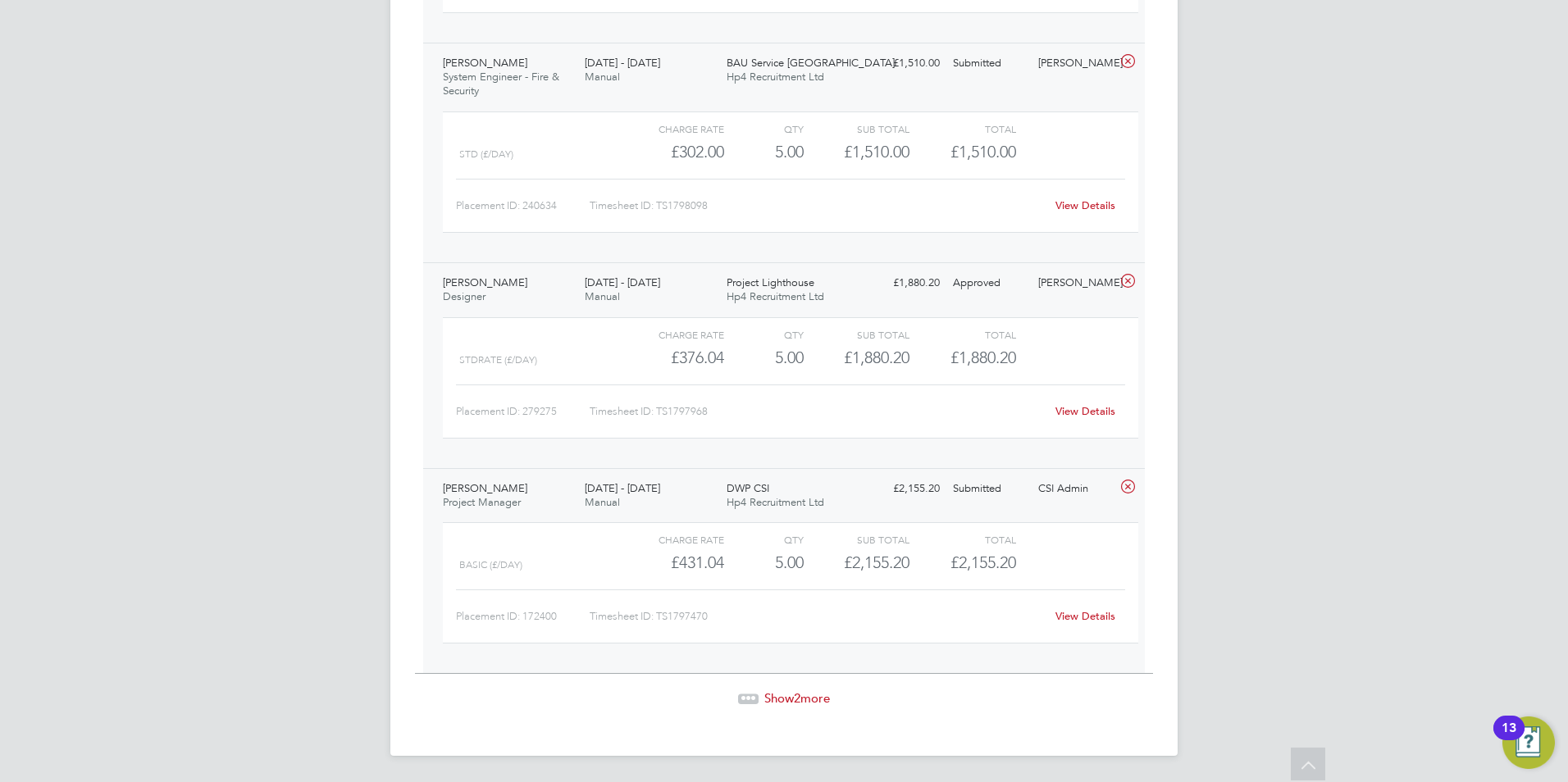
click at [780, 692] on span "Show 2 more" at bounding box center [797, 698] width 66 height 16
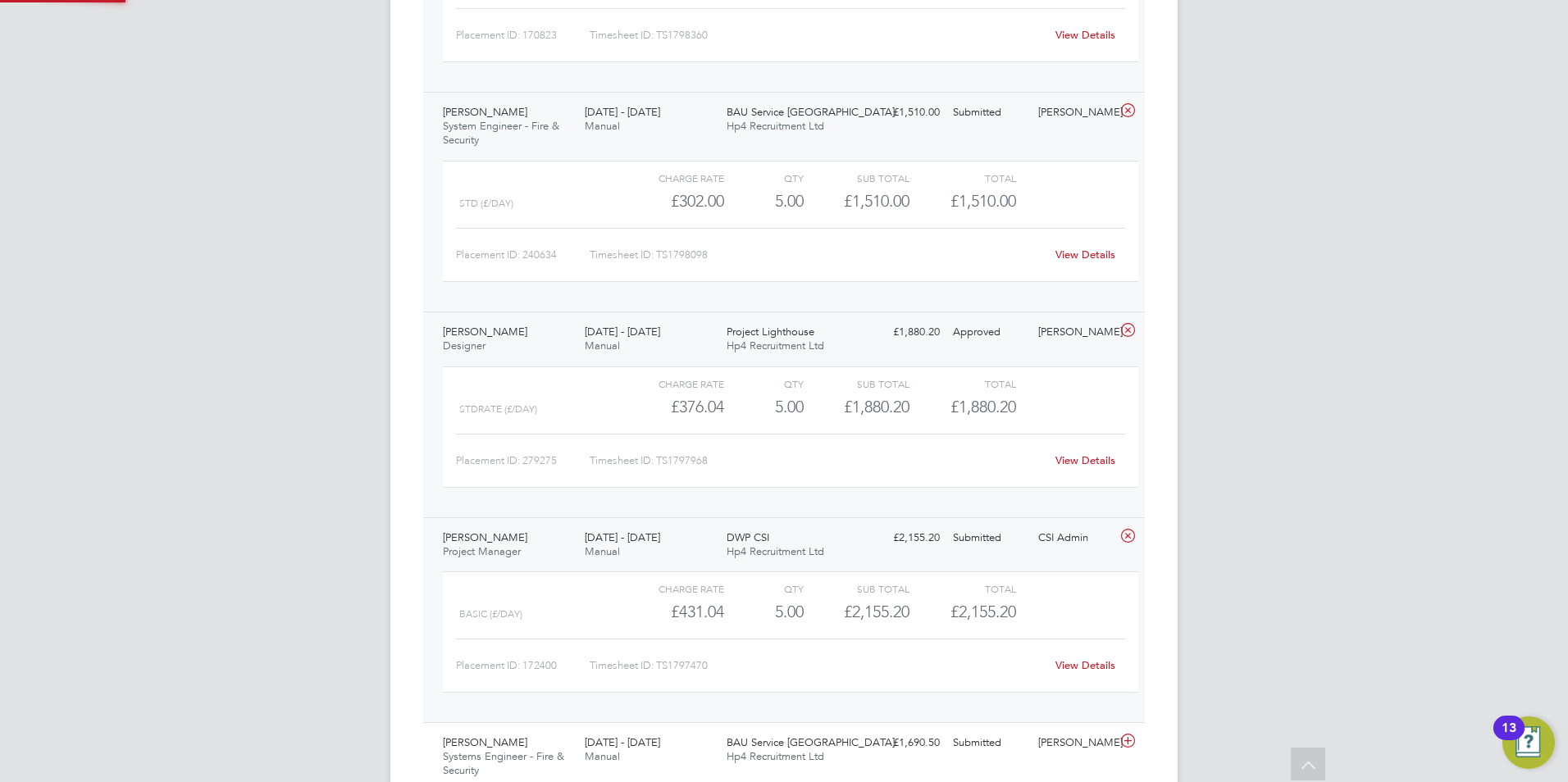
scroll to position [6198, 0]
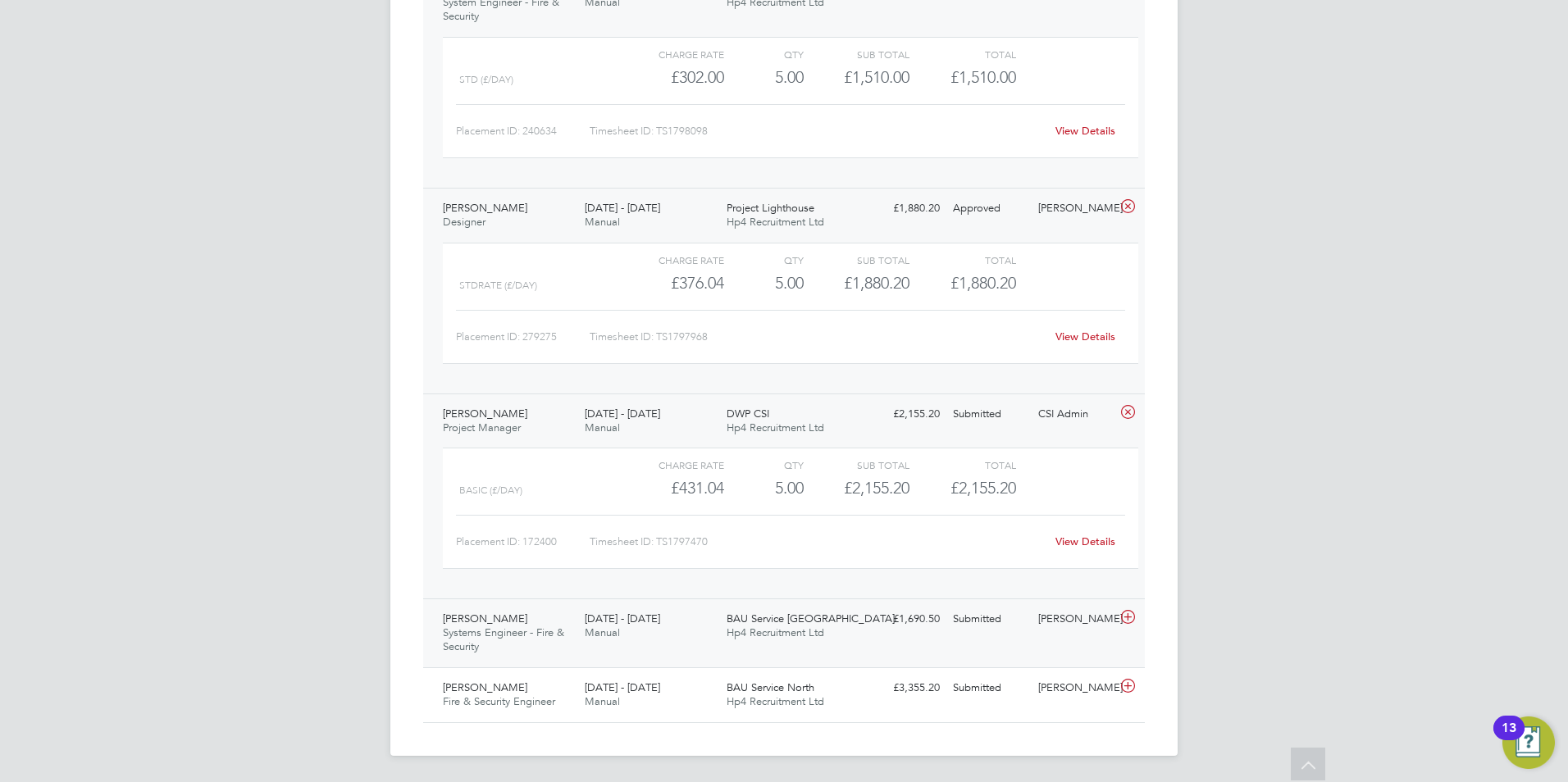
click at [513, 620] on div "Simon Hole Systems Engineer - Fire & Security 4 - 10 Aug 2025" at bounding box center [507, 633] width 142 height 55
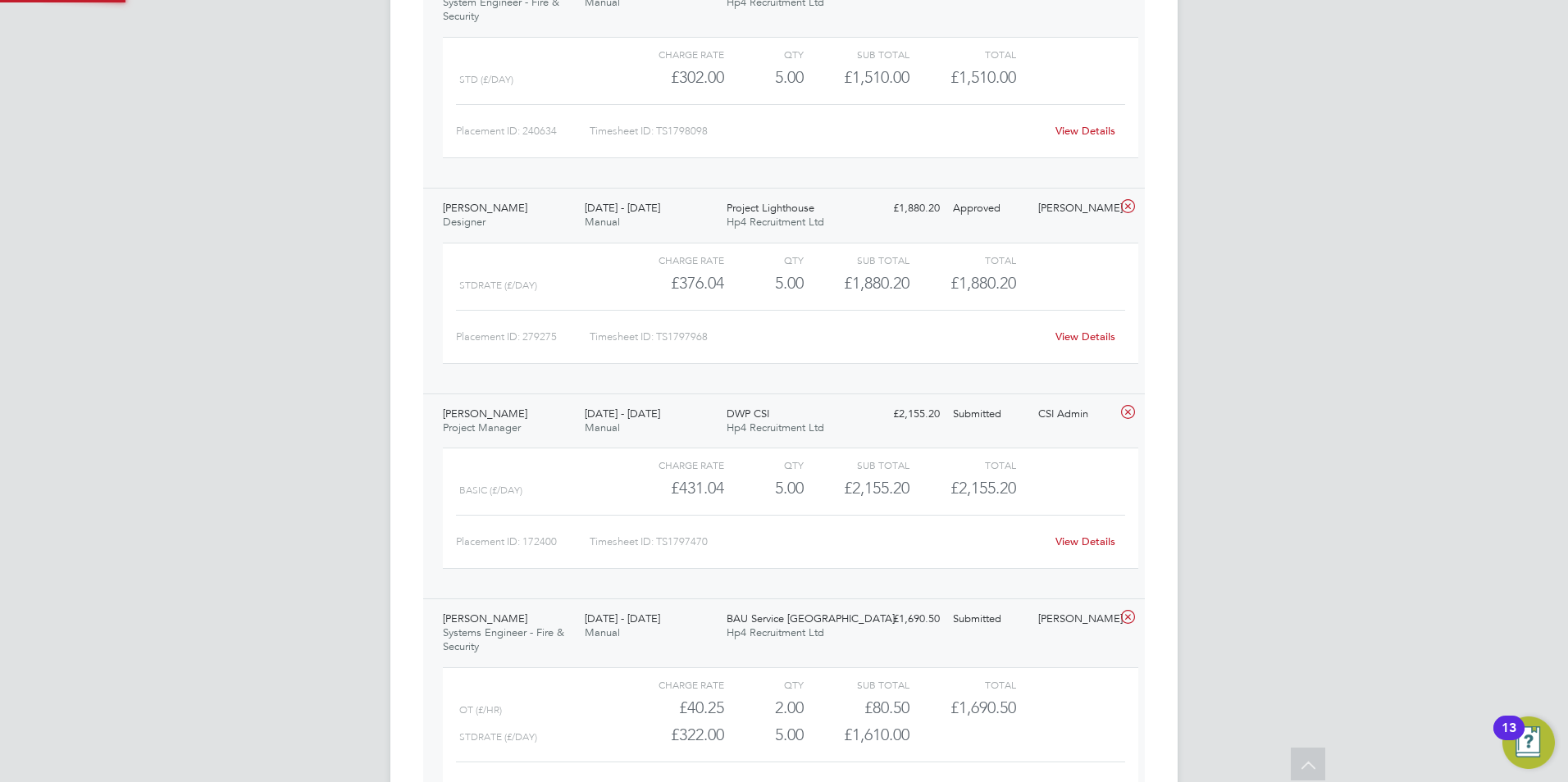
scroll to position [8, 8]
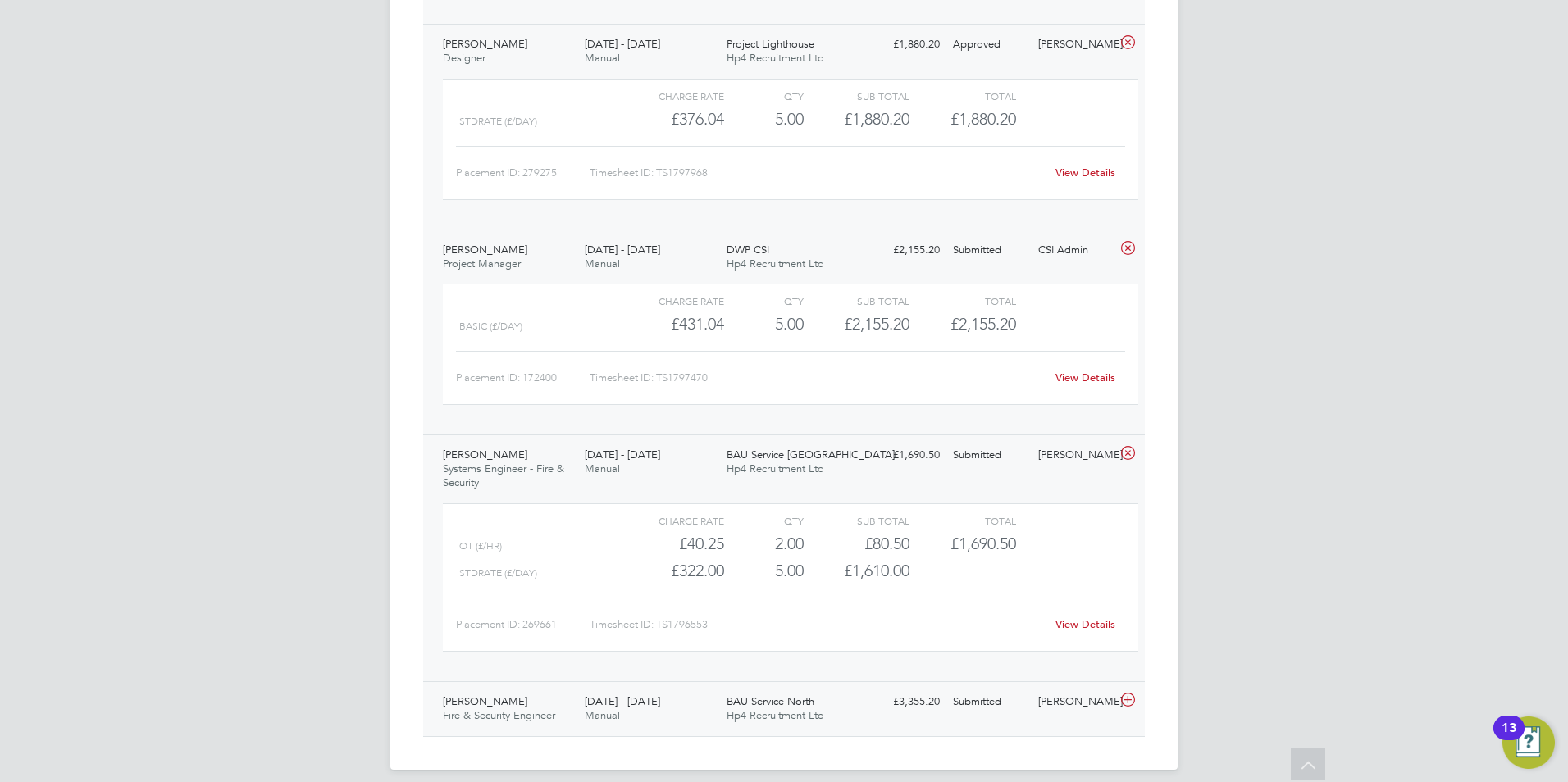
click at [504, 720] on span "Fire & Security Engineer" at bounding box center [498, 715] width 112 height 14
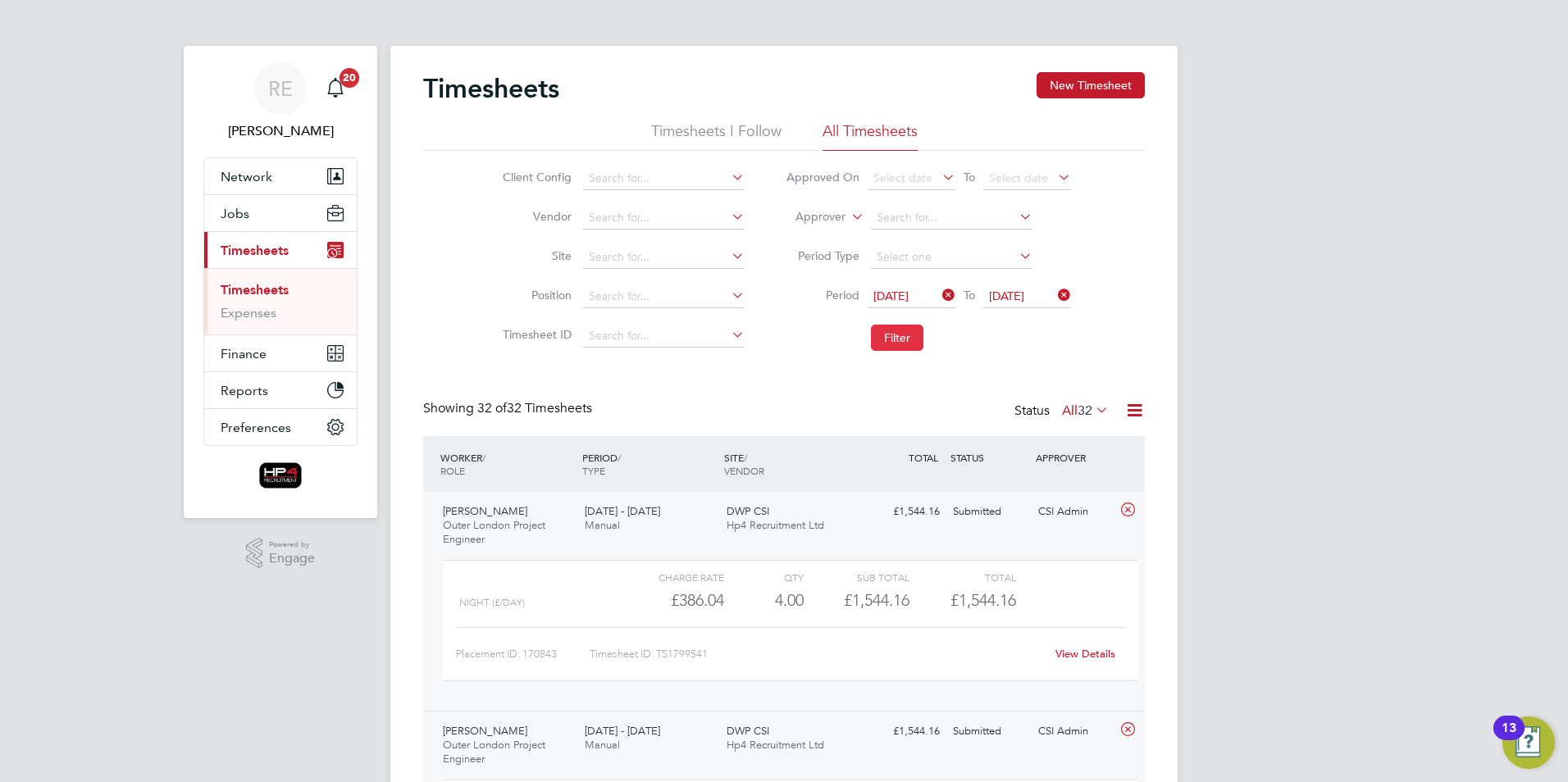
click at [887, 336] on button "Filter" at bounding box center [897, 338] width 53 height 26
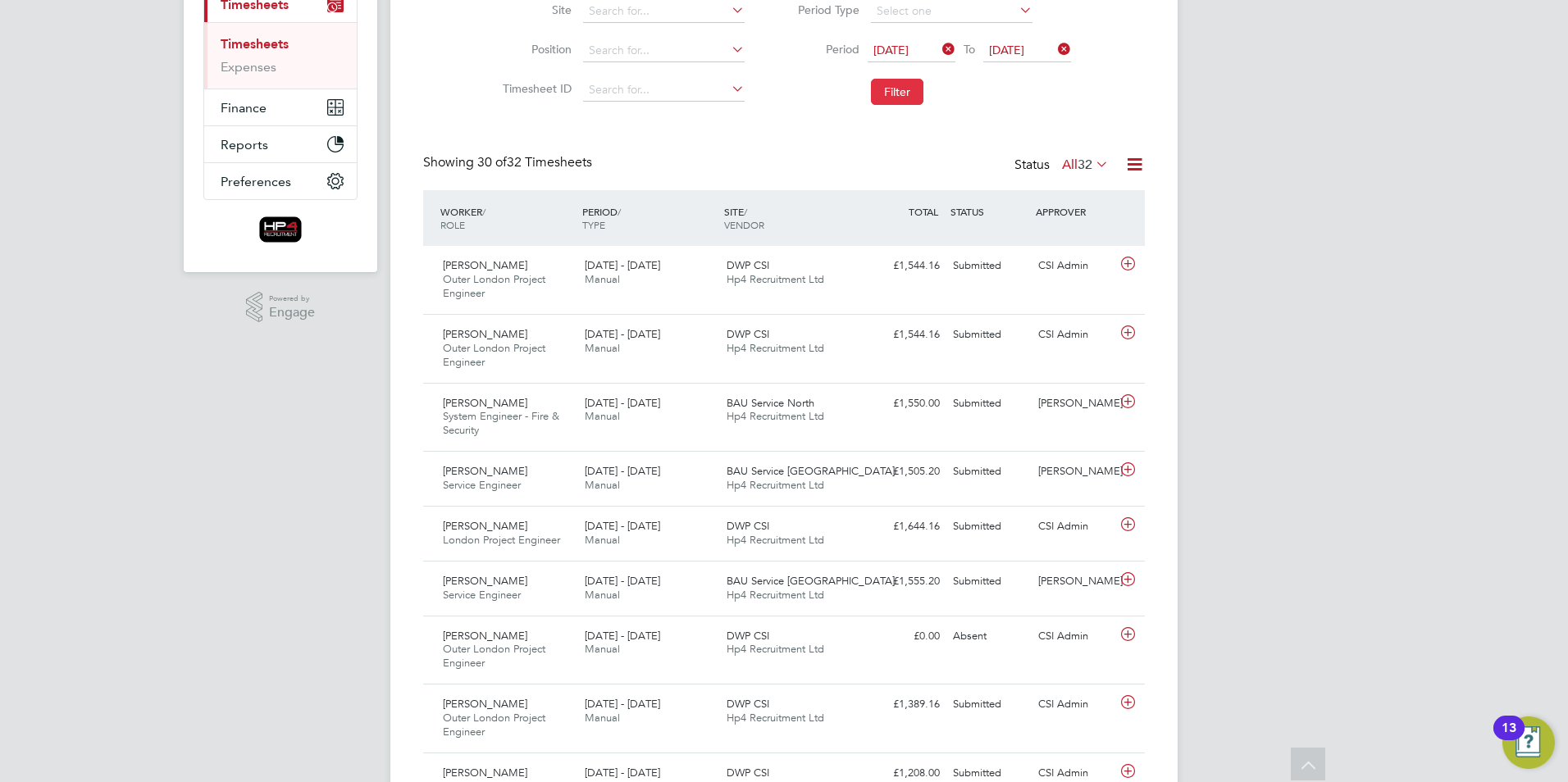
click at [893, 81] on button "Filter" at bounding box center [897, 92] width 53 height 26
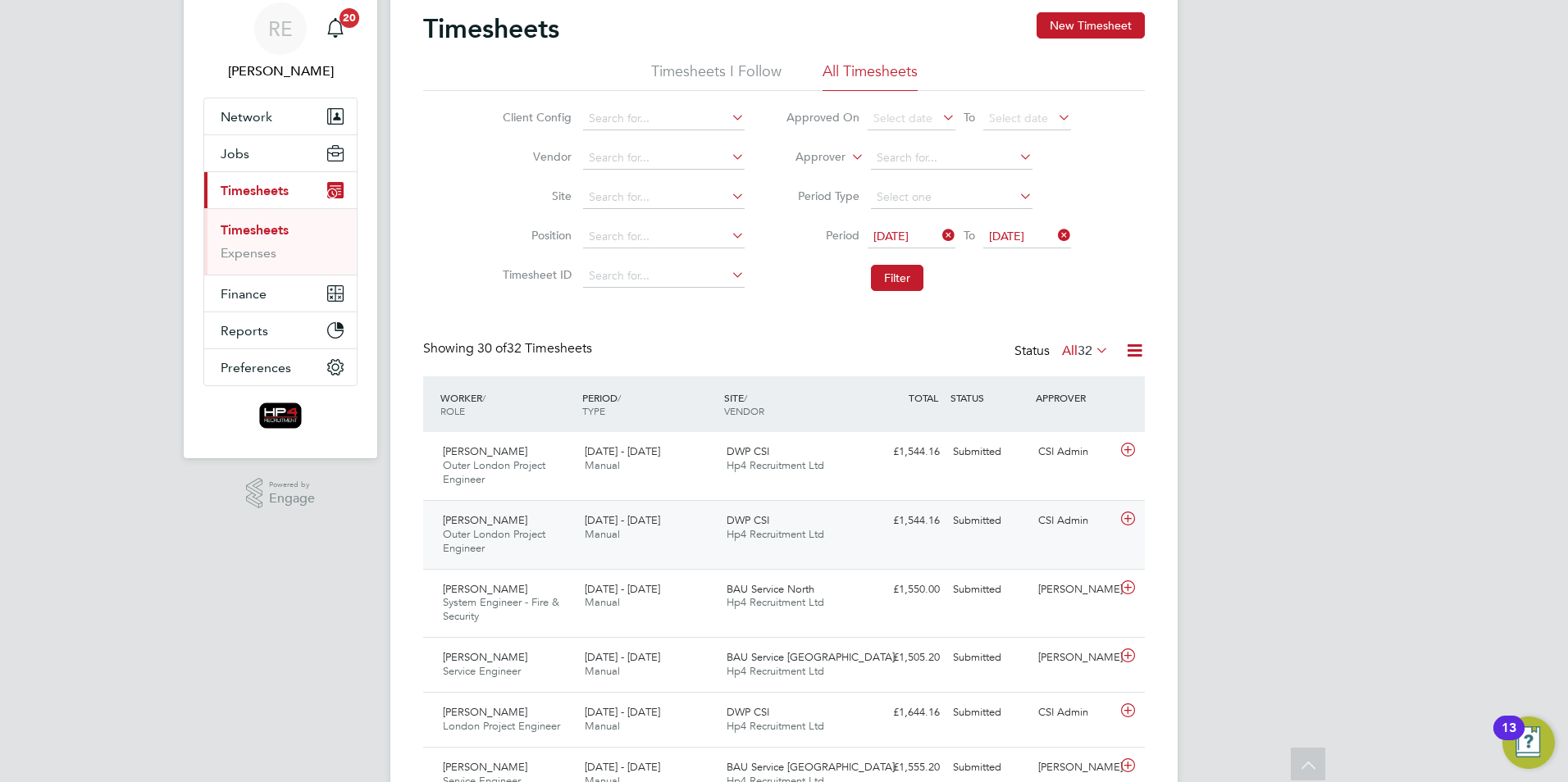
scroll to position [0, 0]
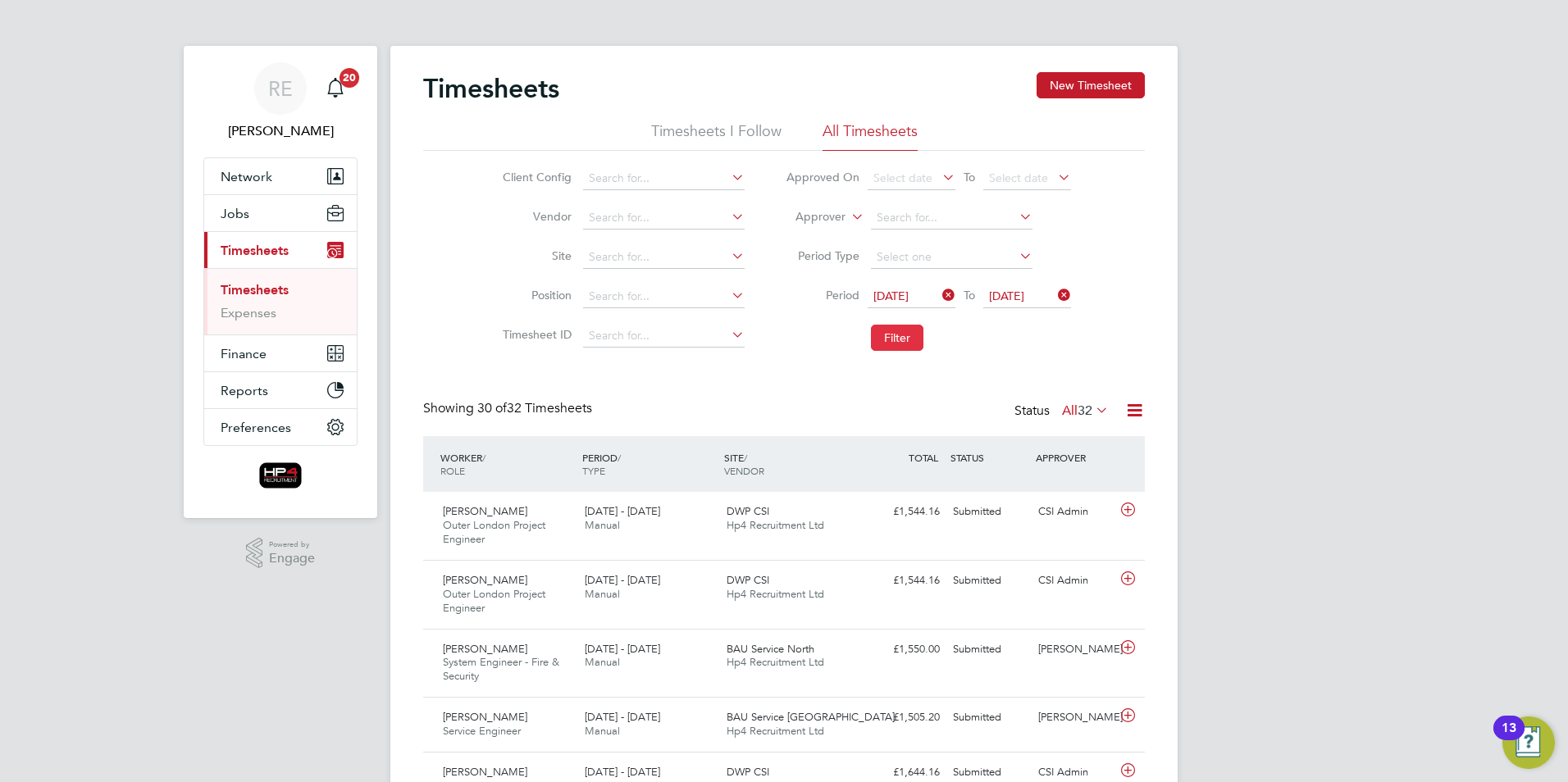
click at [904, 331] on button "Filter" at bounding box center [897, 338] width 53 height 26
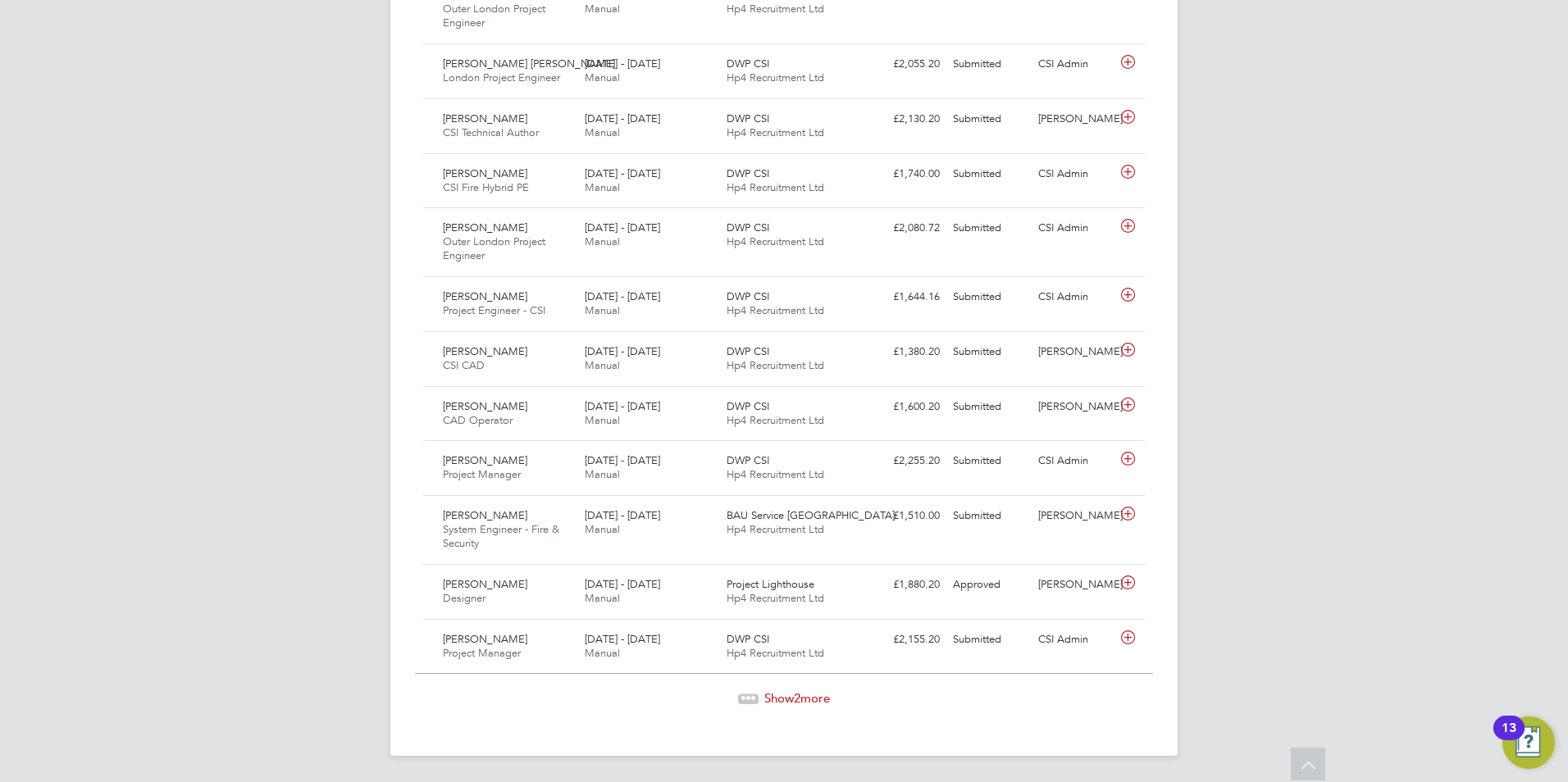
click at [790, 694] on span "Show 2 more" at bounding box center [797, 698] width 66 height 16
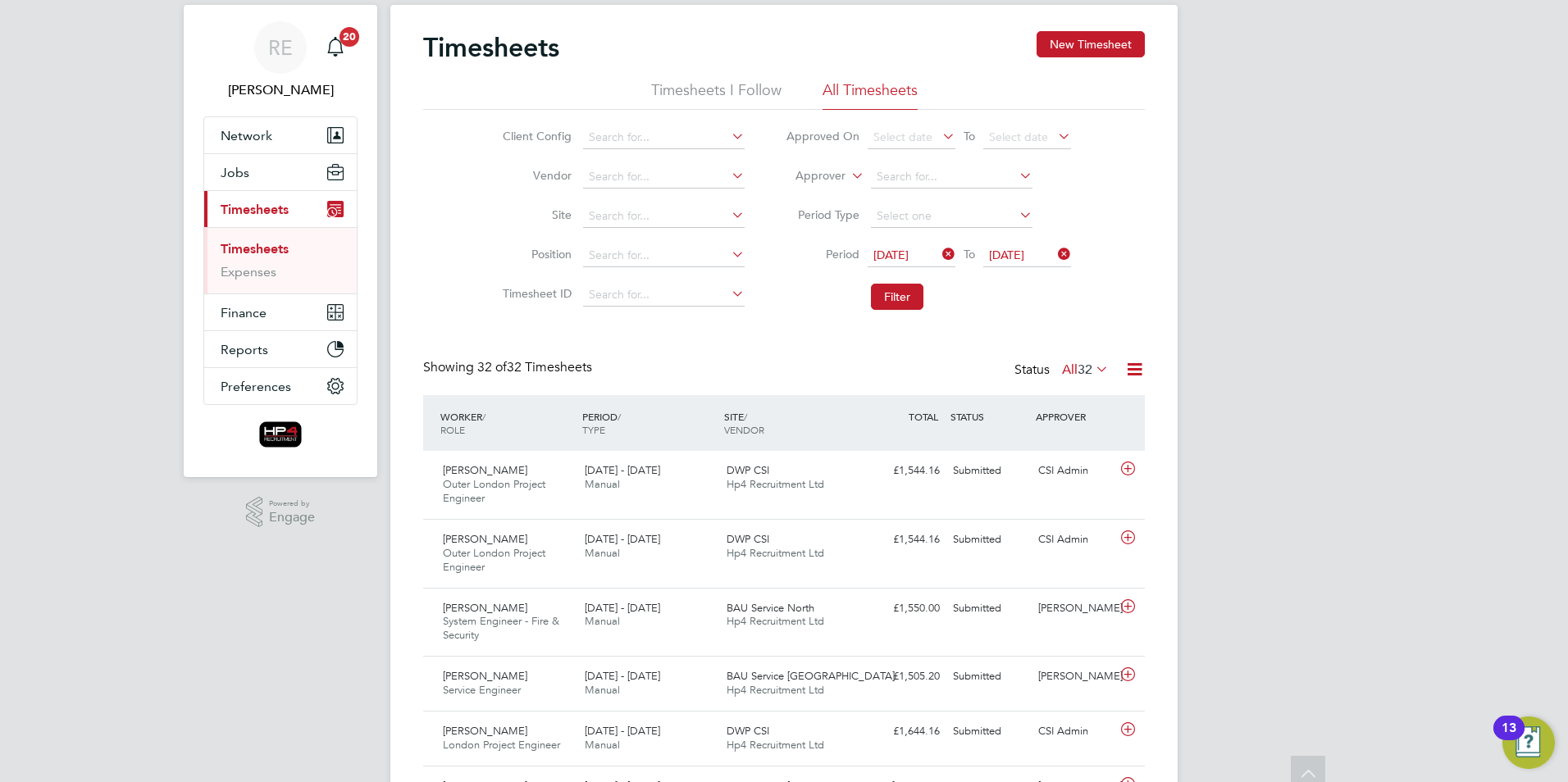
scroll to position [0, 0]
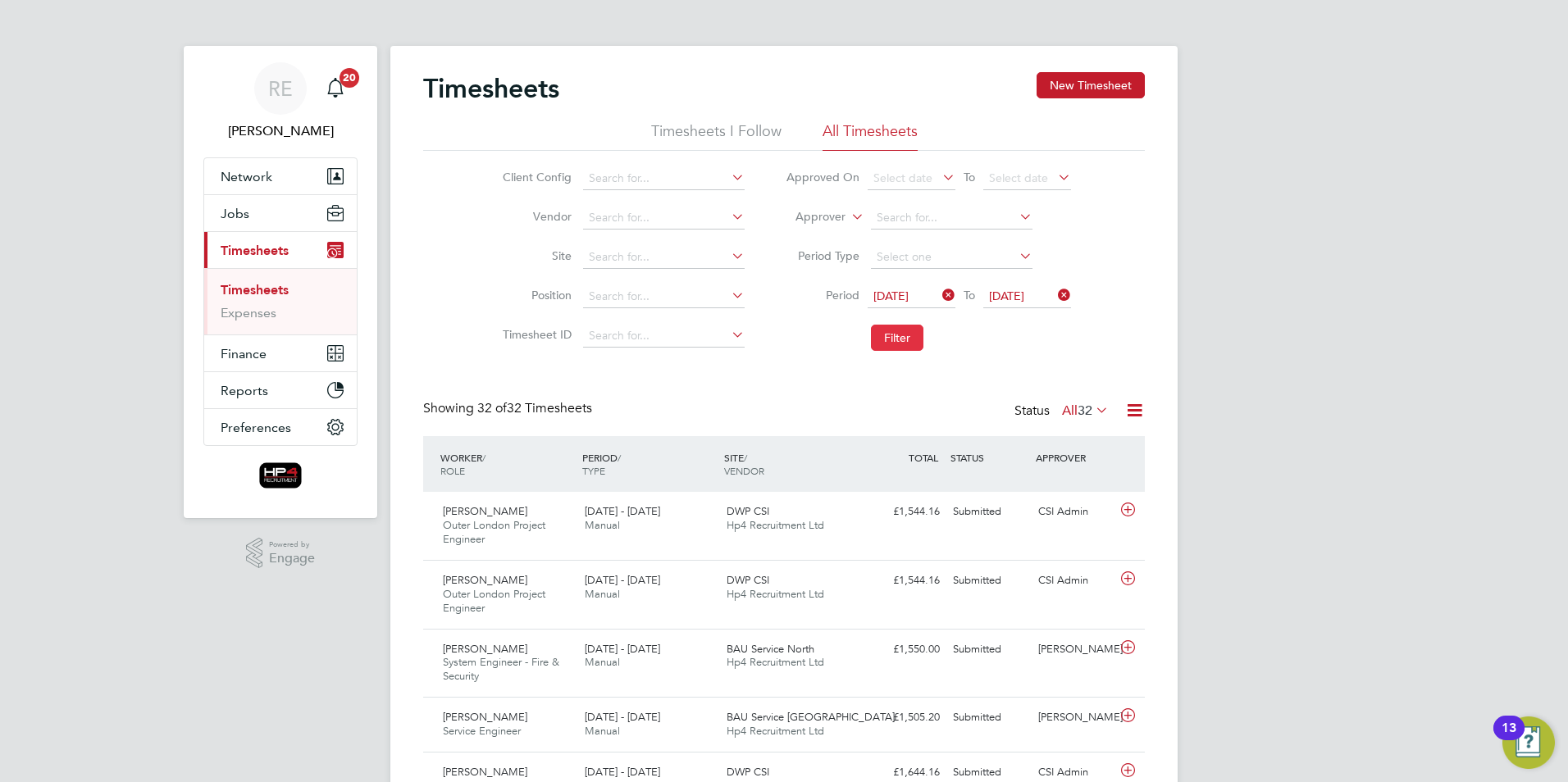
click at [894, 347] on button "Filter" at bounding box center [897, 338] width 53 height 26
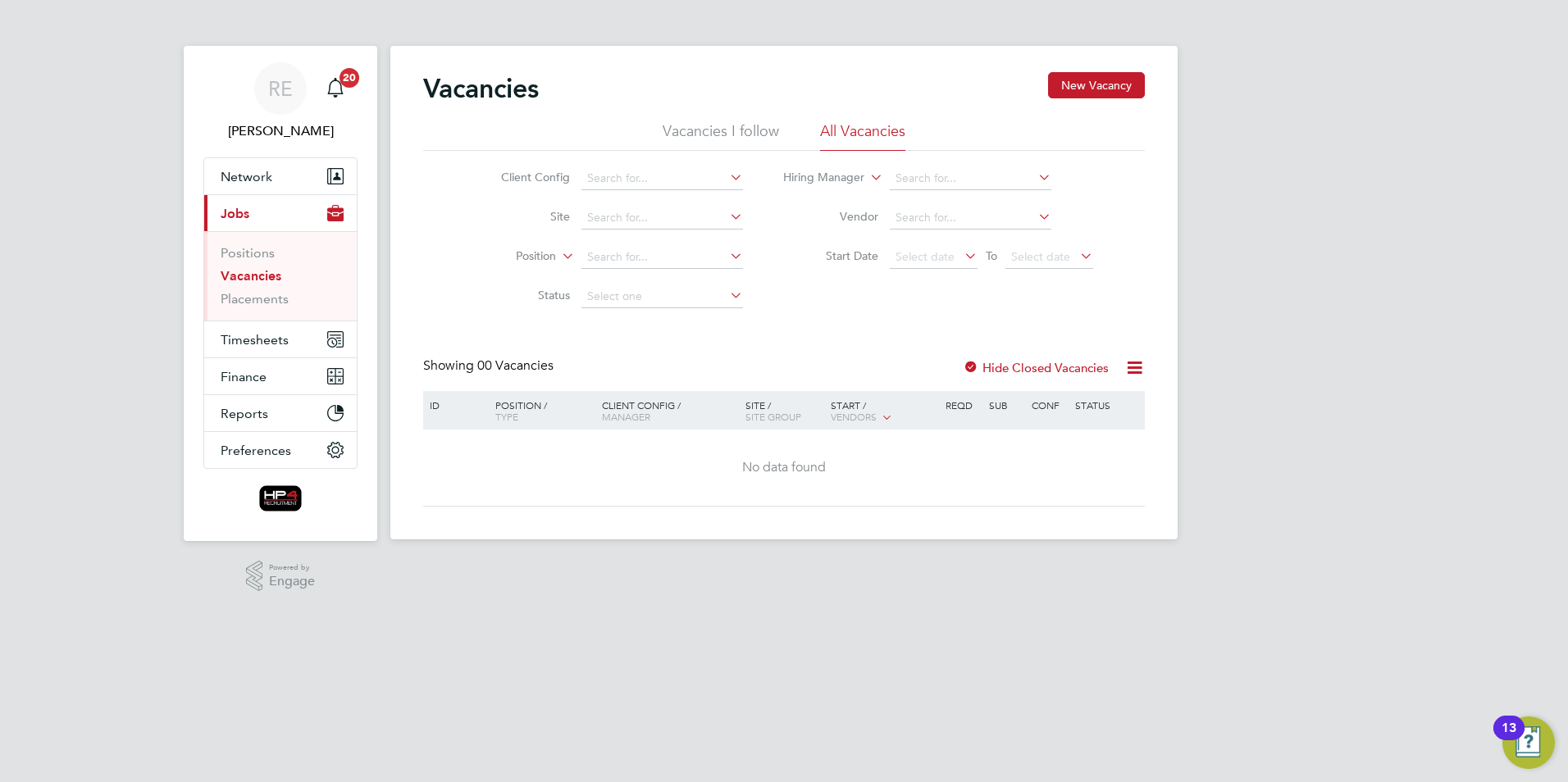
click at [961, 258] on icon at bounding box center [961, 256] width 0 height 23
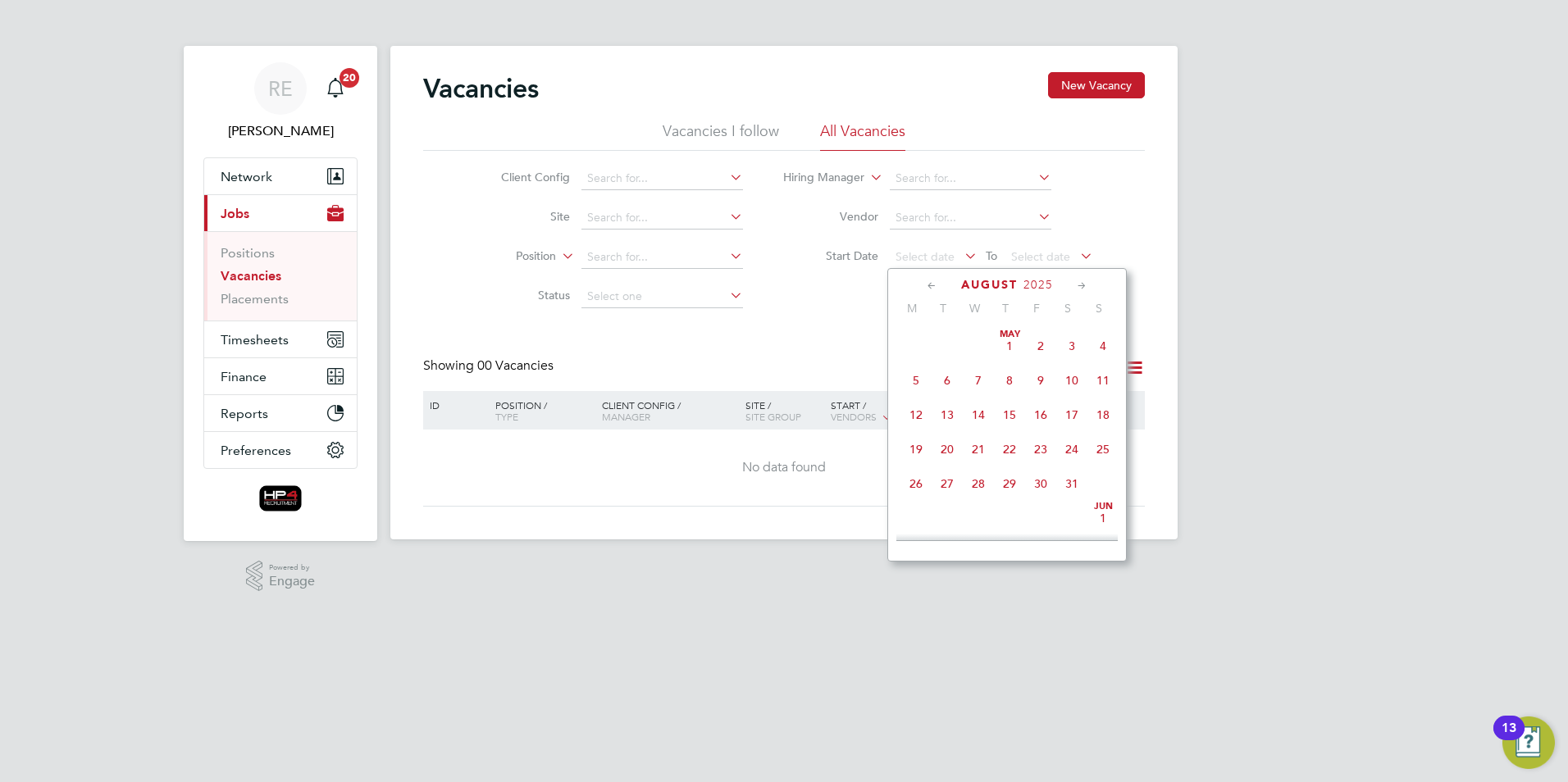
scroll to position [567, 0]
click at [923, 383] on span "4" at bounding box center [915, 366] width 31 height 31
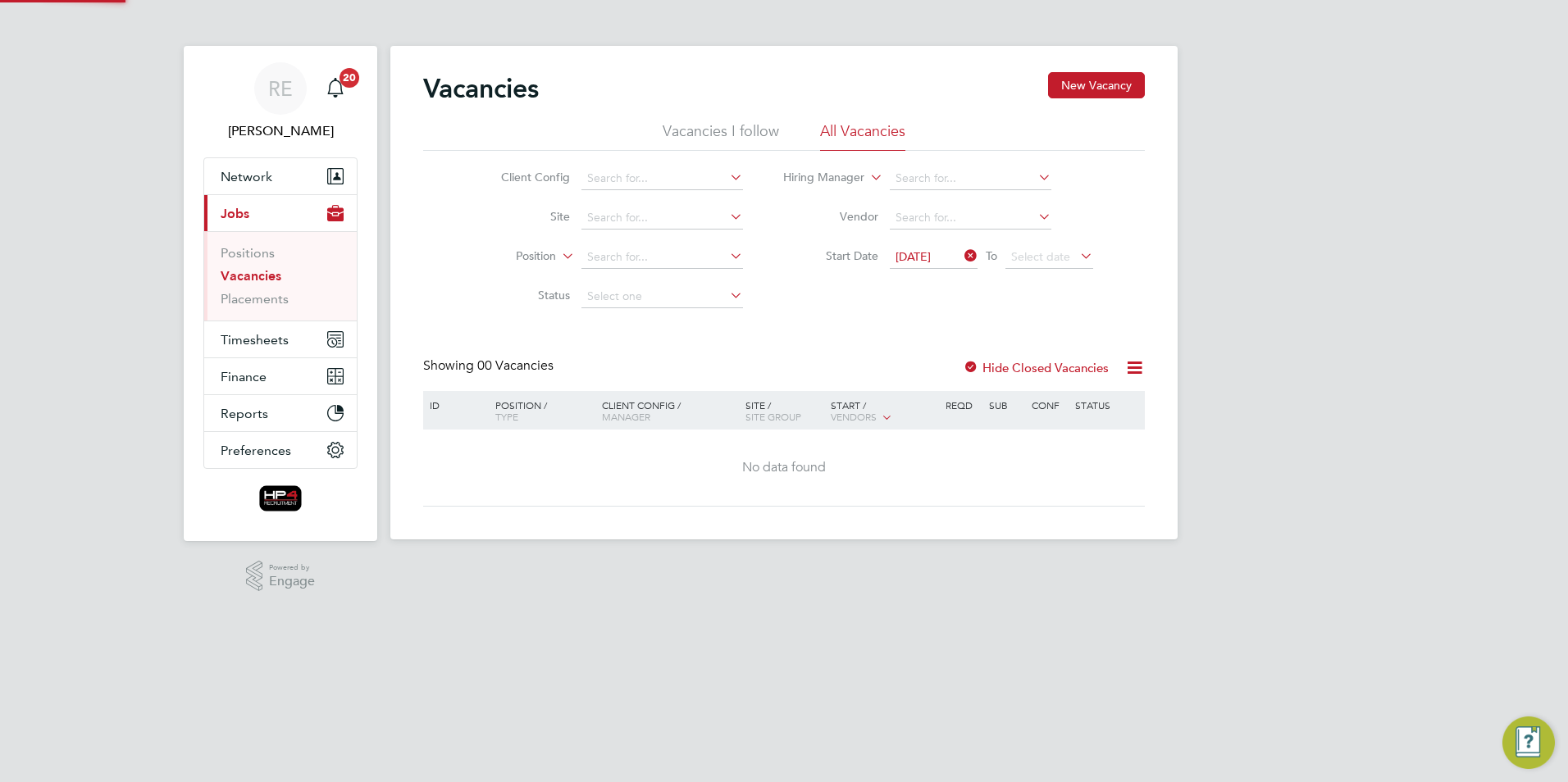
click at [1077, 260] on icon at bounding box center [1077, 256] width 0 height 23
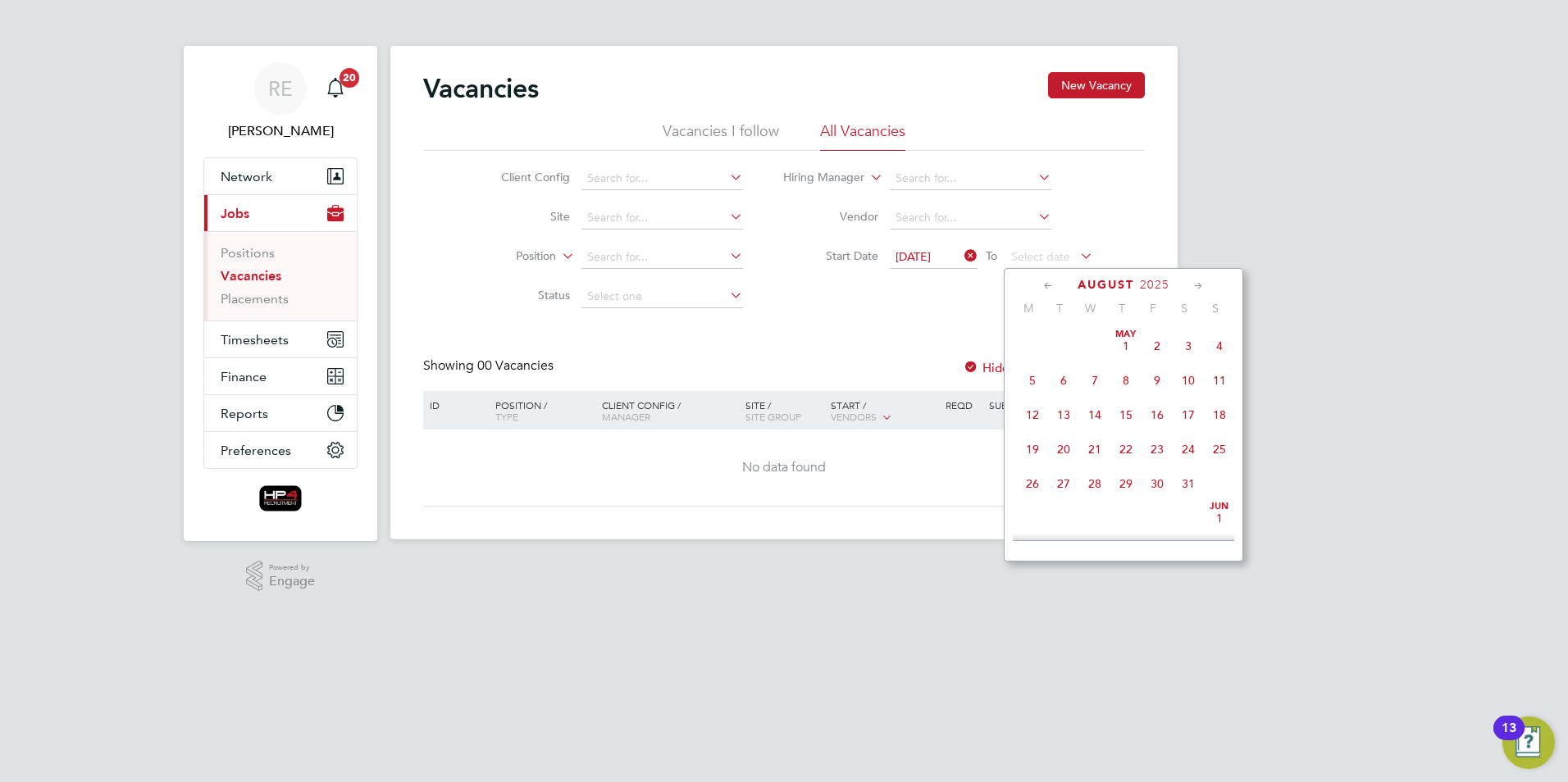
scroll to position [567, 0]
click at [1218, 381] on span "10" at bounding box center [1218, 366] width 31 height 31
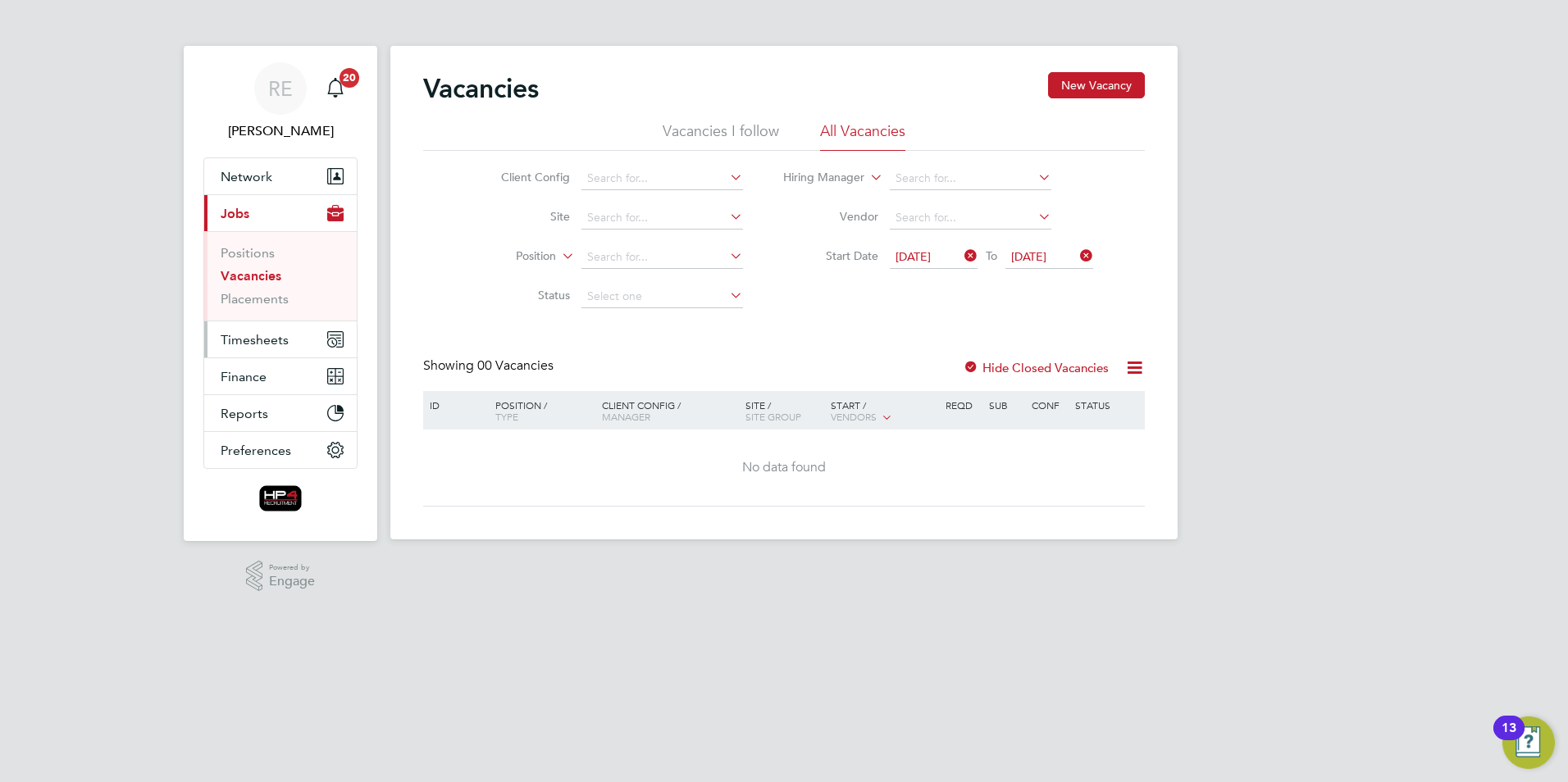
click at [271, 339] on span "Timesheets" at bounding box center [255, 340] width 68 height 16
click at [961, 259] on icon at bounding box center [961, 256] width 0 height 23
click at [961, 258] on icon at bounding box center [961, 256] width 0 height 23
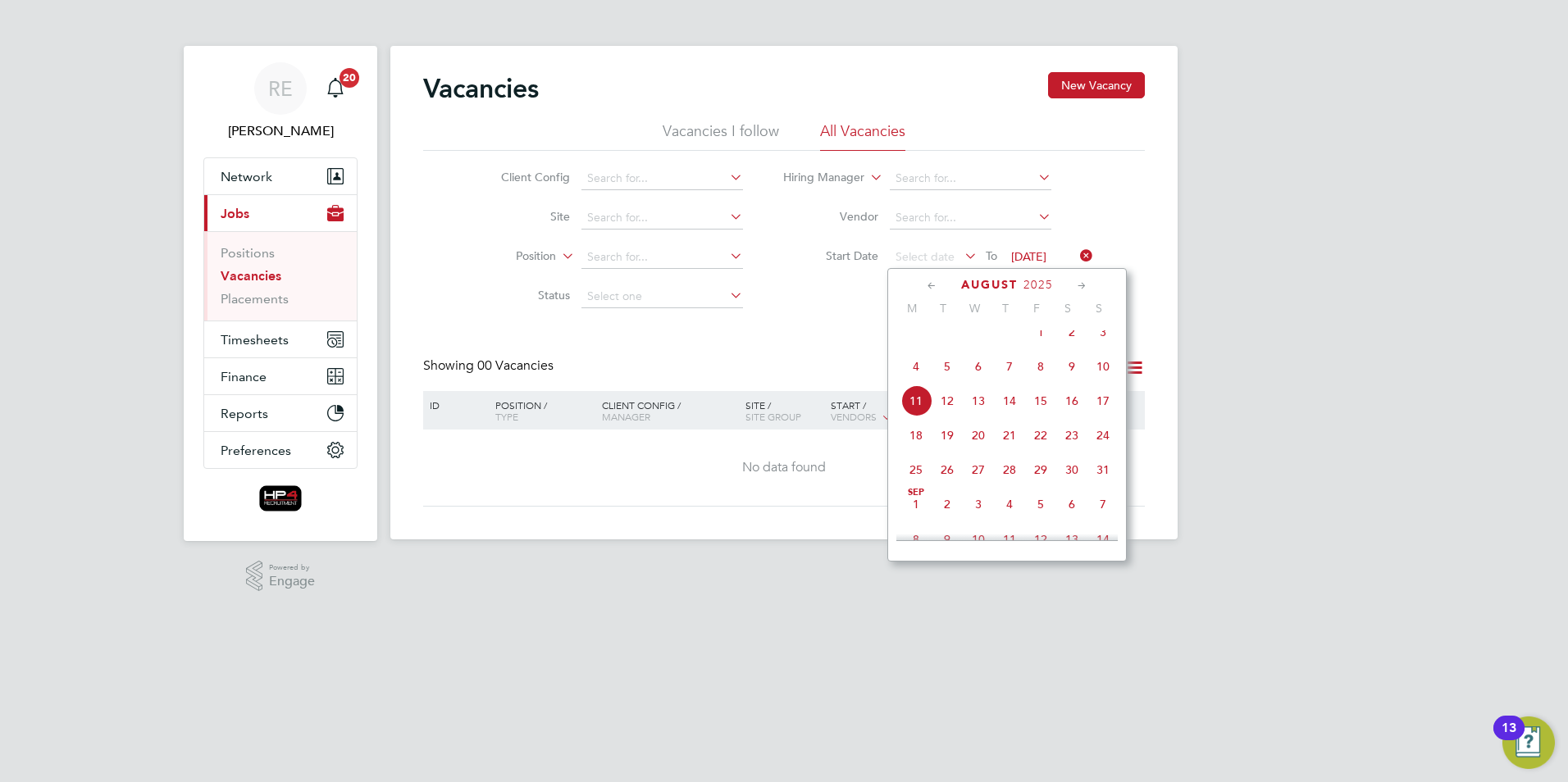
click at [914, 369] on span "4" at bounding box center [915, 366] width 31 height 31
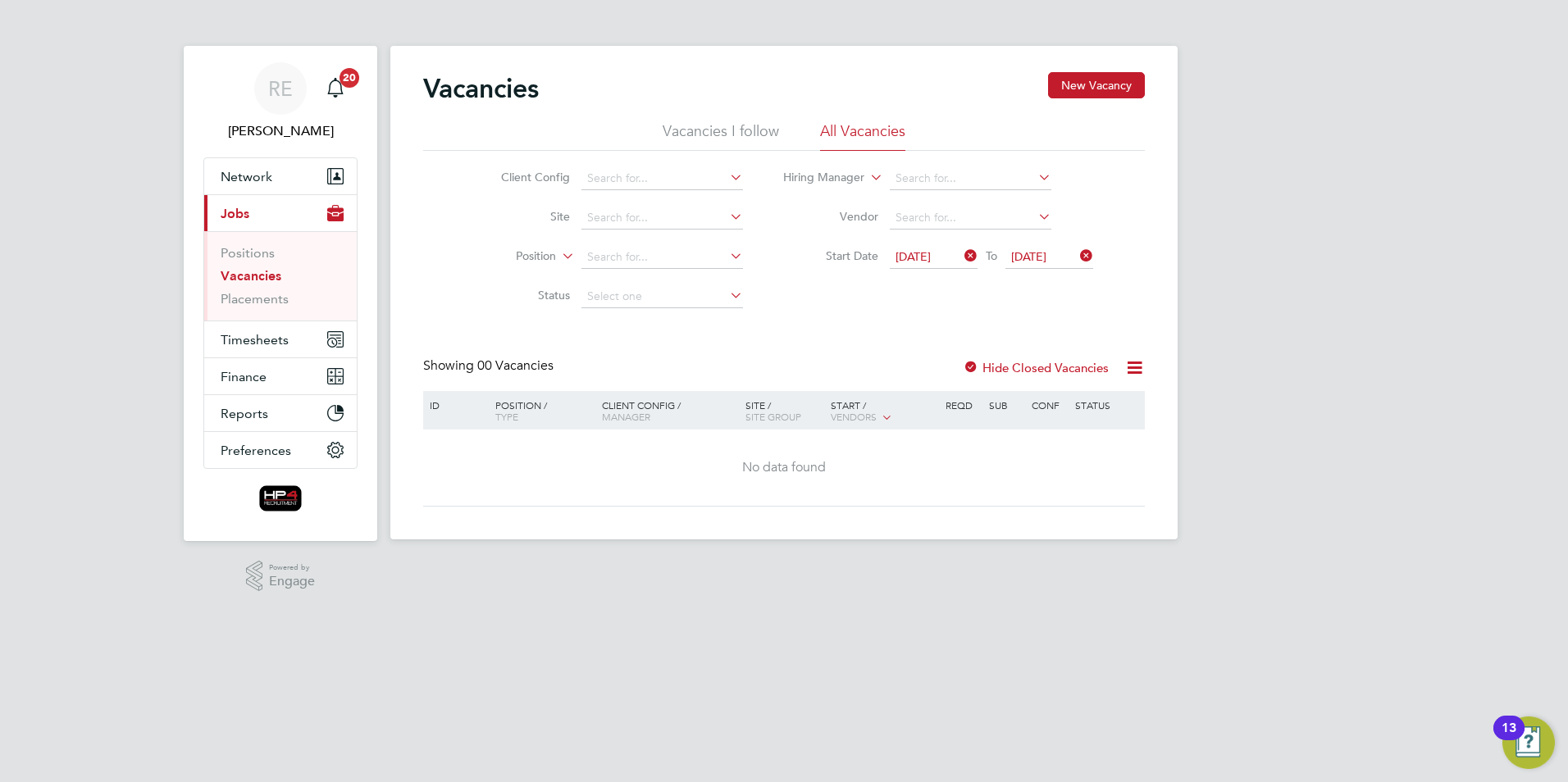
click at [1077, 247] on icon at bounding box center [1077, 256] width 0 height 23
click at [249, 339] on span "Timesheets" at bounding box center [255, 340] width 68 height 16
click at [275, 342] on span "Timesheets" at bounding box center [255, 340] width 68 height 16
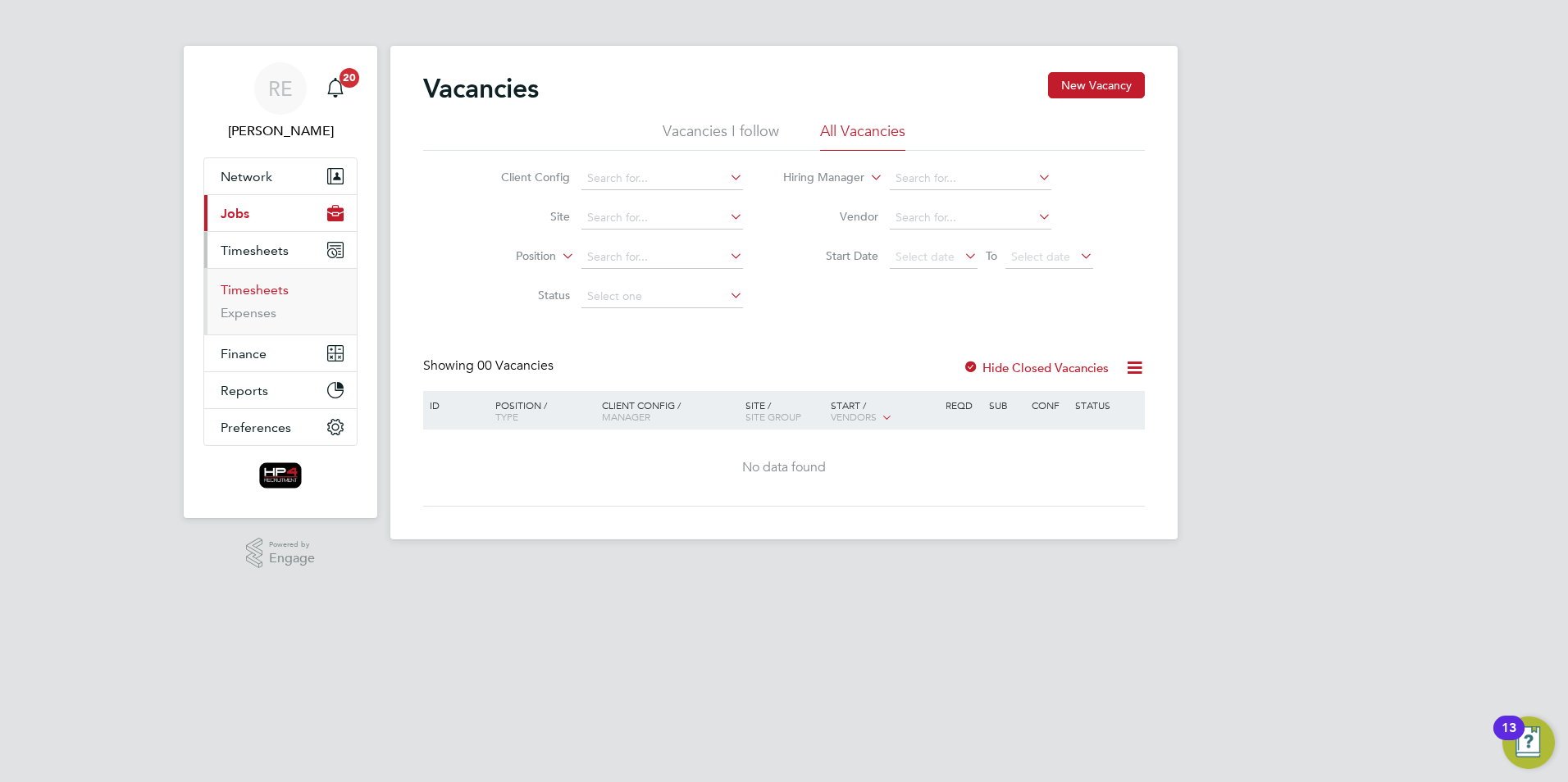
click at [273, 295] on link "Timesheets" at bounding box center [255, 290] width 68 height 16
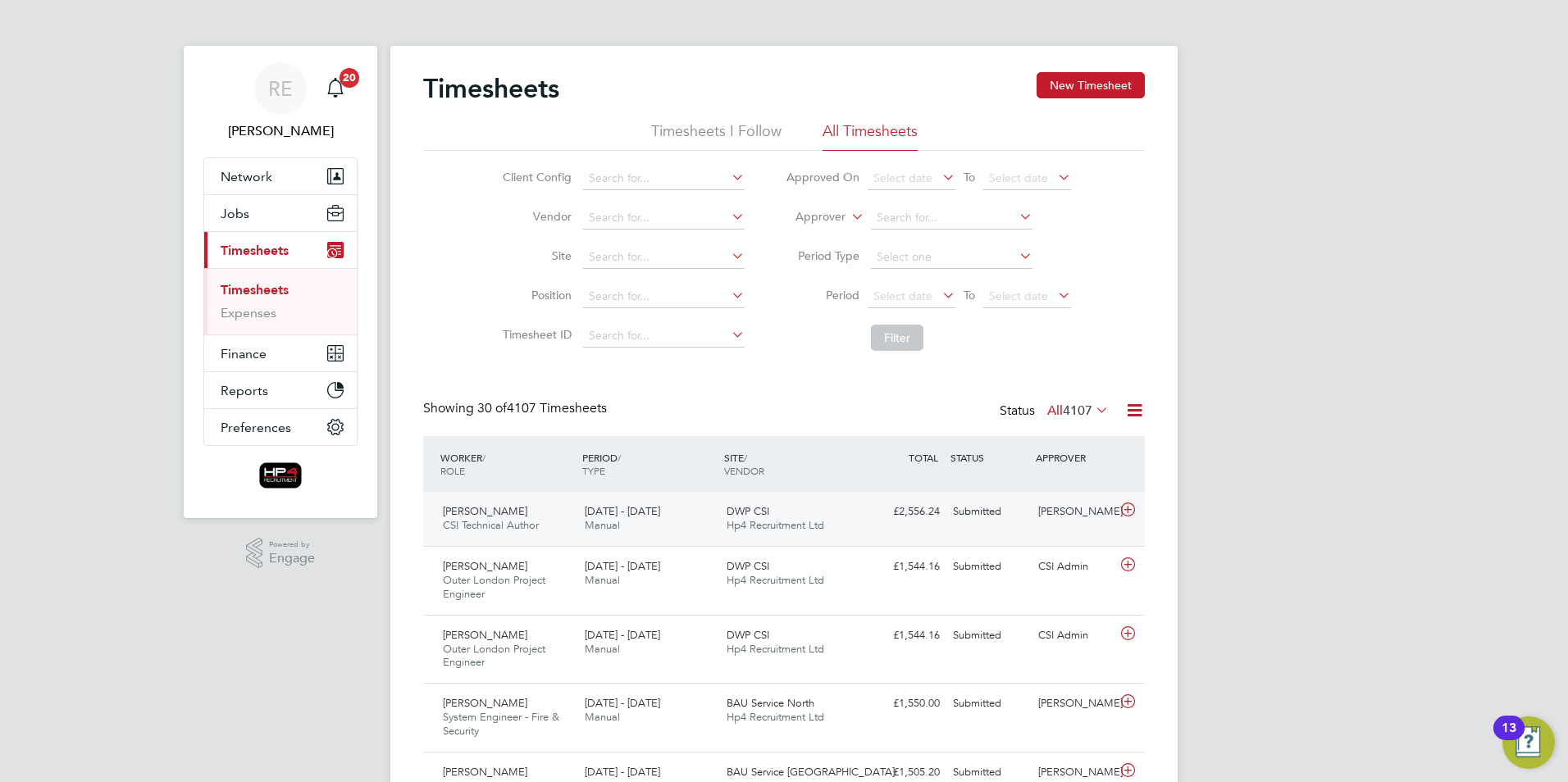
click at [474, 519] on span "CSI Technical Author" at bounding box center [490, 525] width 96 height 14
